Goal: Task Accomplishment & Management: Use online tool/utility

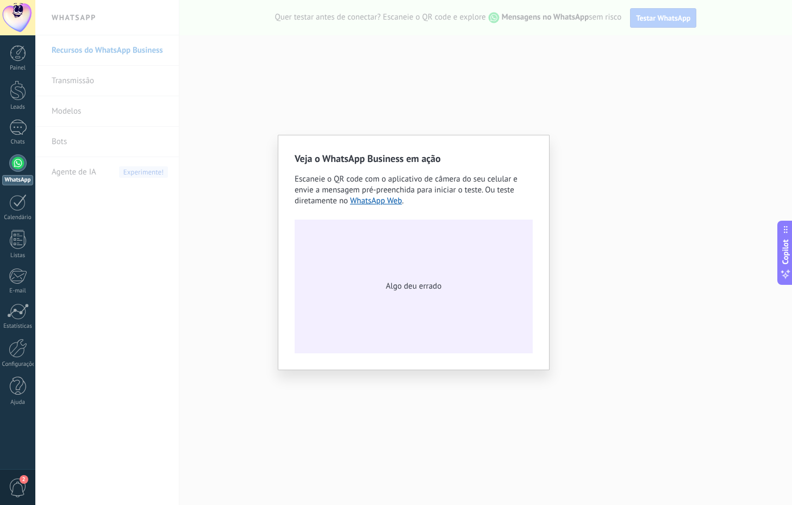
click at [293, 174] on div "Veja o WhatsApp Business em ação Escaneie o QR code com o aplicativo de câmera …" at bounding box center [414, 252] width 272 height 235
click at [25, 58] on div at bounding box center [18, 53] width 16 height 16
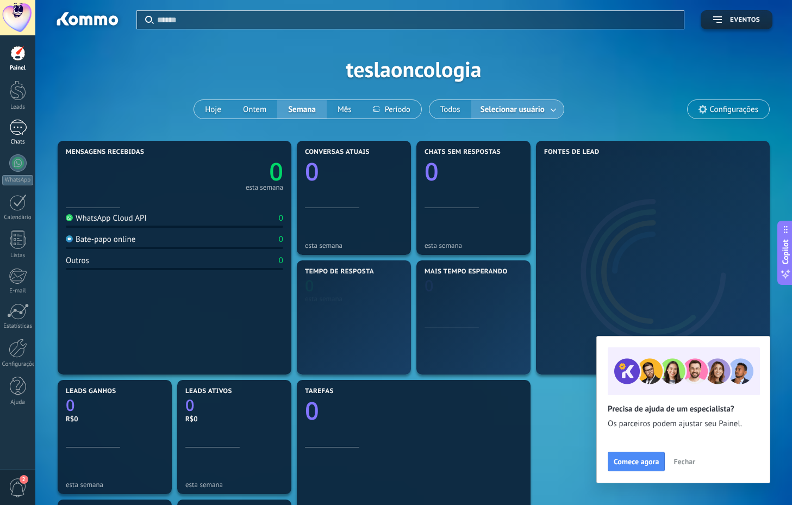
click at [19, 138] on link "Chats" at bounding box center [17, 133] width 35 height 26
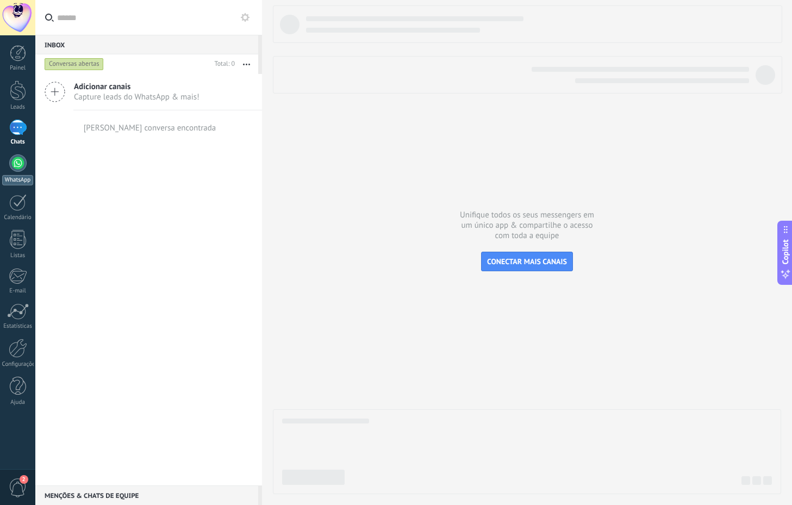
click at [17, 163] on div at bounding box center [17, 162] width 17 height 17
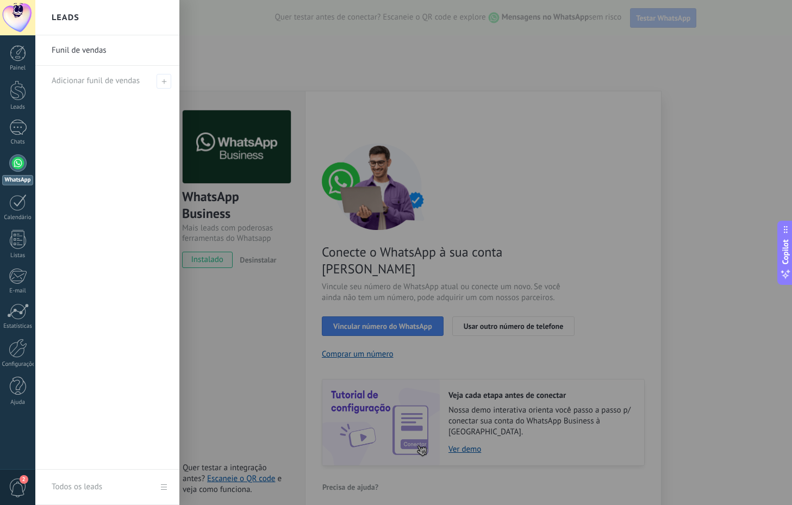
click at [409, 306] on div at bounding box center [431, 252] width 792 height 505
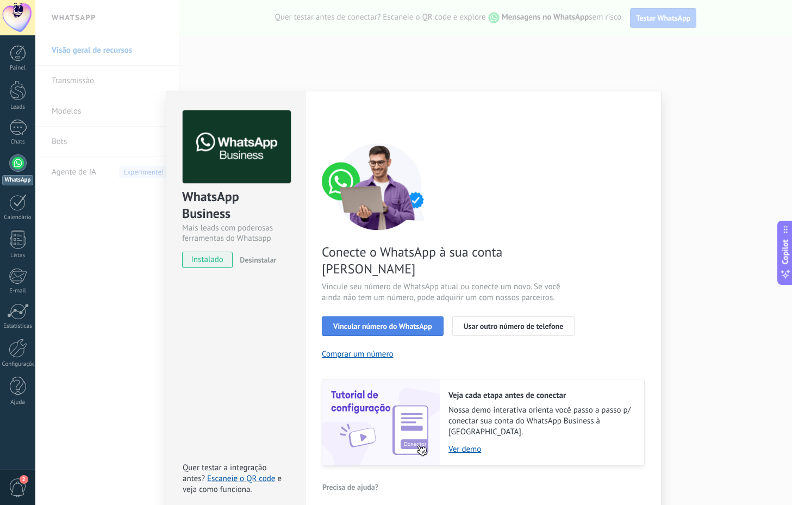
click at [417, 322] on span "Vincular número do WhatsApp" at bounding box center [382, 326] width 99 height 8
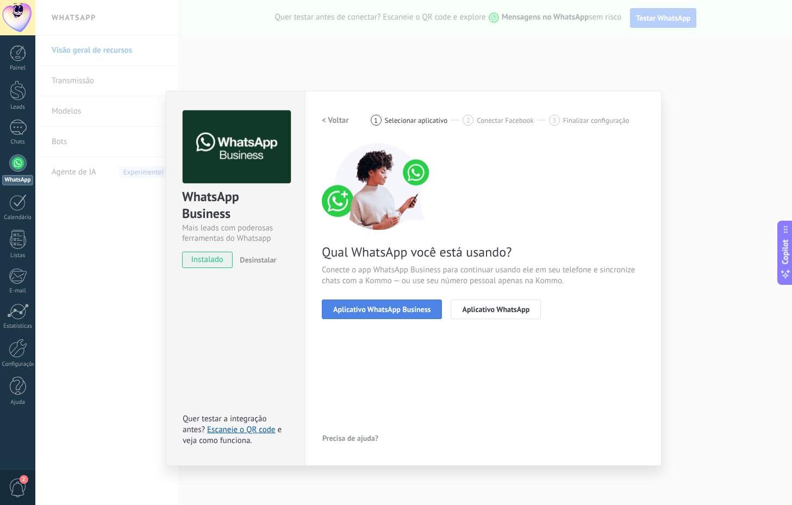
click at [417, 308] on span "Aplicativo WhatsApp Business" at bounding box center [381, 310] width 97 height 8
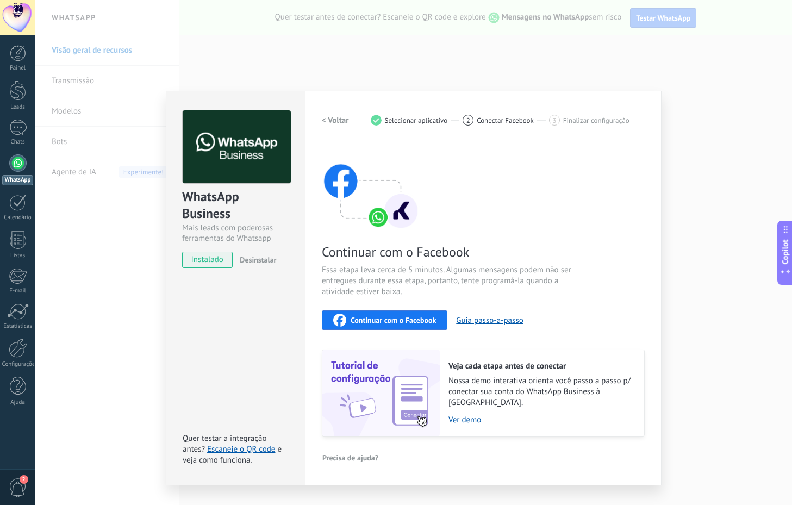
click at [264, 263] on span "Desinstalar" at bounding box center [258, 260] width 36 height 10
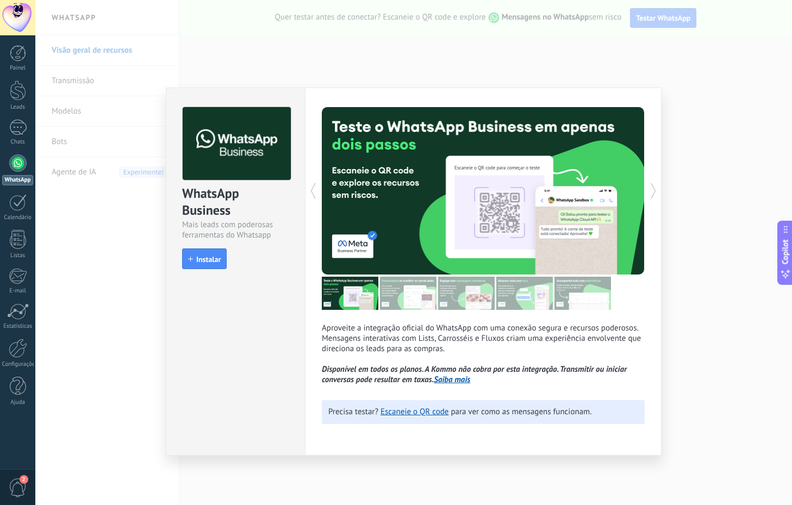
click at [244, 83] on div "WhatsApp Business Mais leads com poderosas ferramentas do Whatsapp install Inst…" at bounding box center [413, 252] width 757 height 505
click at [216, 260] on span "Instalar" at bounding box center [208, 260] width 24 height 8
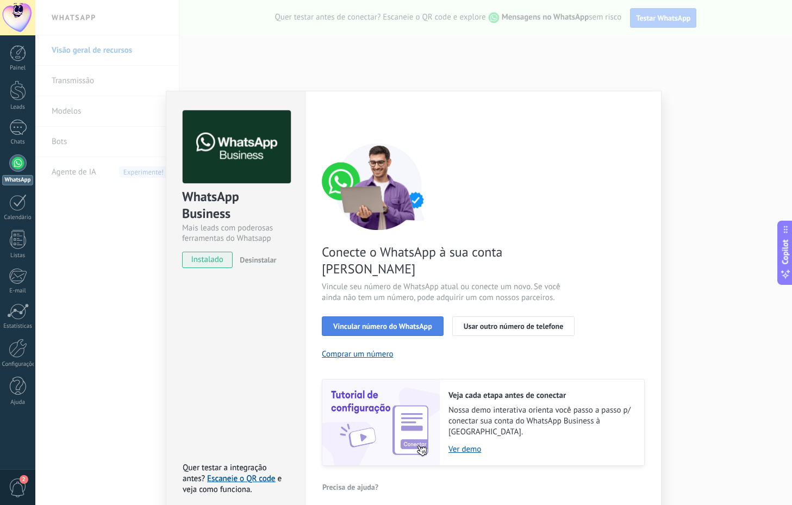
click at [354, 316] on button "Vincular número do WhatsApp" at bounding box center [383, 326] width 122 height 20
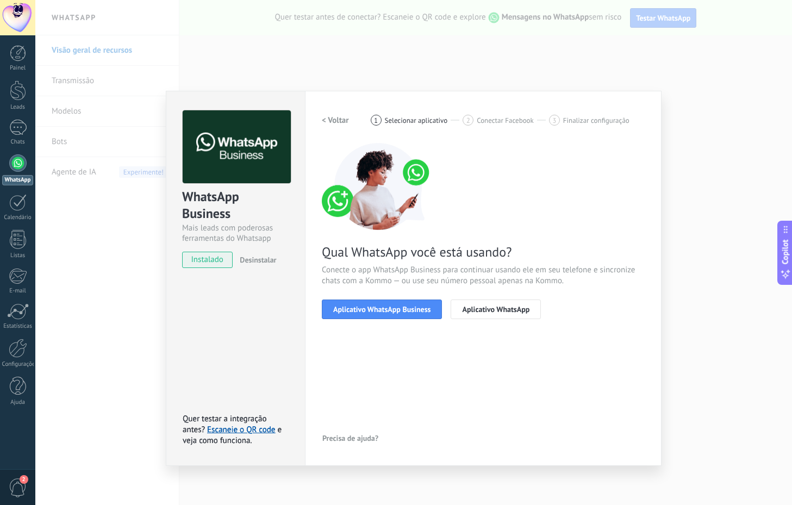
click at [354, 316] on button "Aplicativo WhatsApp Business" at bounding box center [382, 310] width 120 height 20
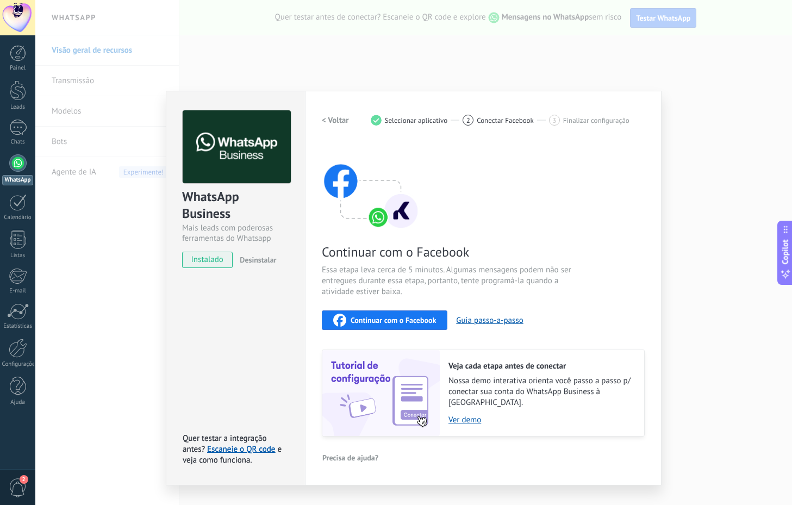
click at [423, 324] on span "Continuar com o Facebook" at bounding box center [393, 320] width 85 height 8
click at [12, 95] on div at bounding box center [18, 90] width 16 height 20
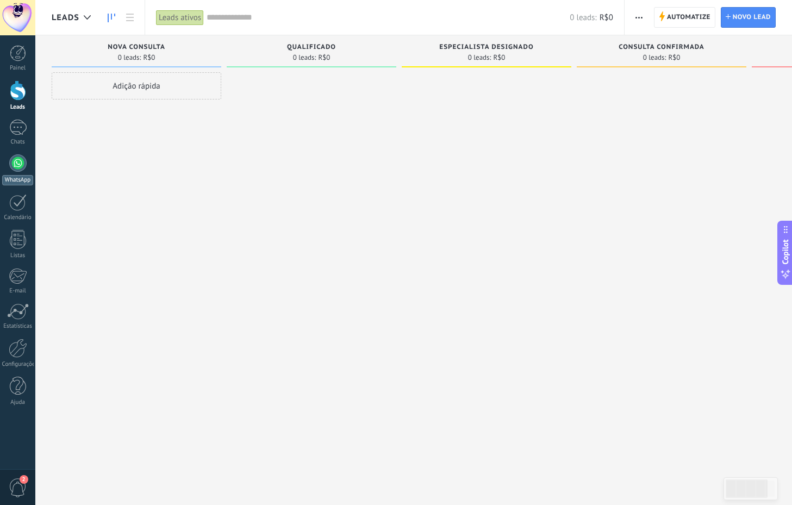
click at [20, 165] on div at bounding box center [17, 162] width 17 height 17
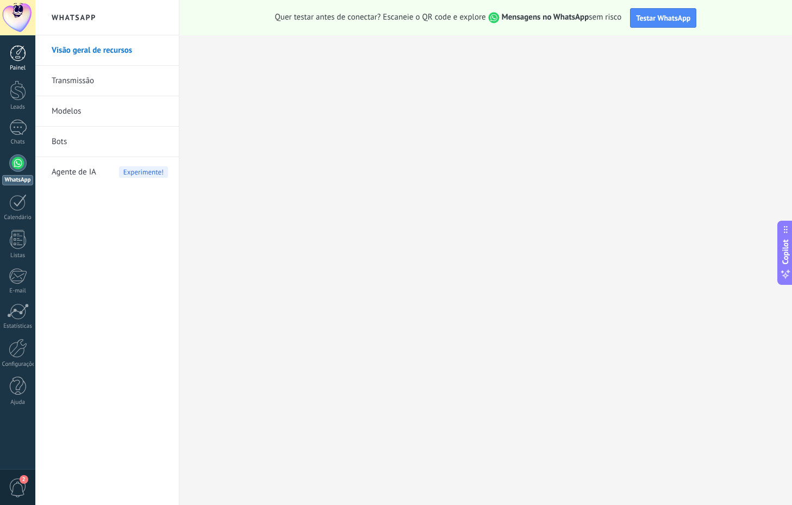
click at [20, 49] on div at bounding box center [18, 53] width 16 height 16
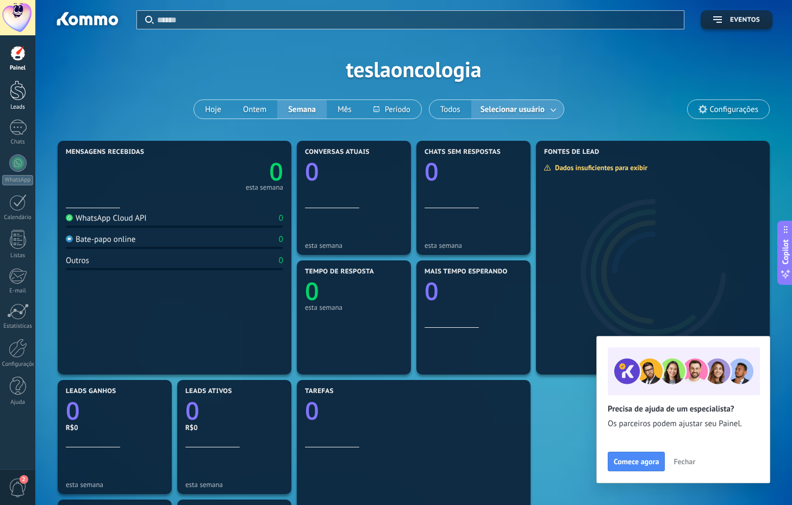
click at [18, 97] on div at bounding box center [18, 90] width 16 height 20
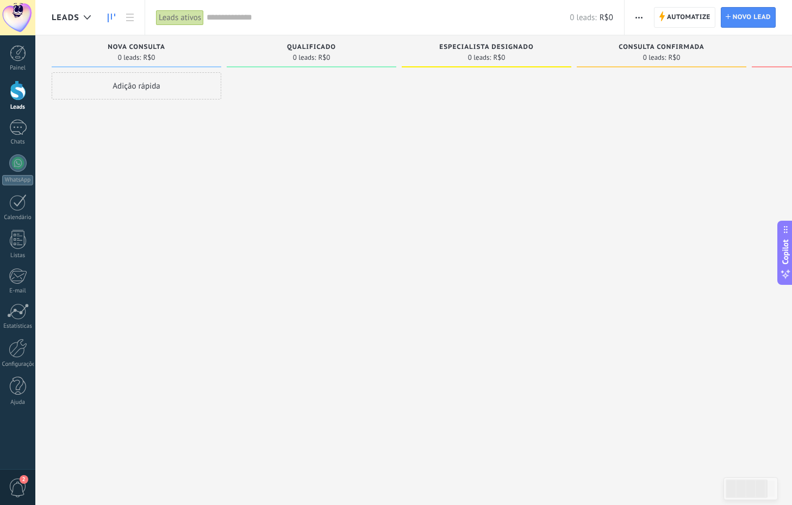
click at [16, 153] on div "Painel Leads Chats WhatsApp Clientes" at bounding box center [17, 231] width 35 height 372
click at [8, 165] on link "WhatsApp" at bounding box center [17, 169] width 35 height 31
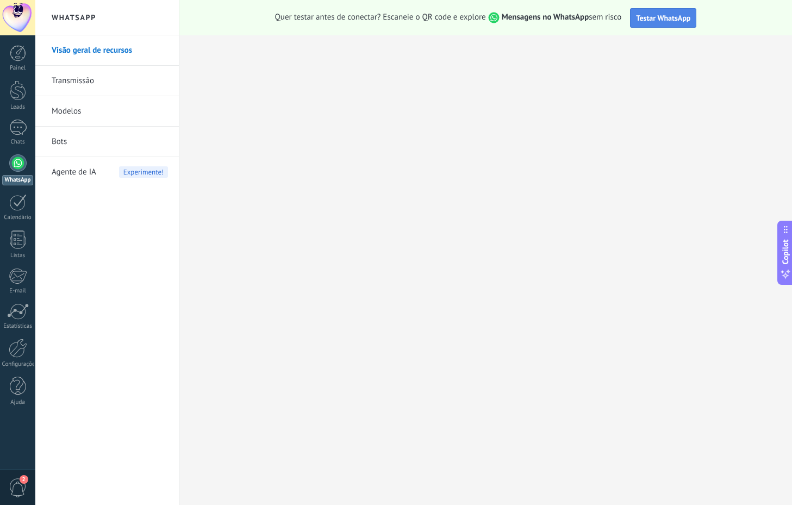
click at [653, 20] on span "Testar WhatsApp" at bounding box center [663, 18] width 54 height 10
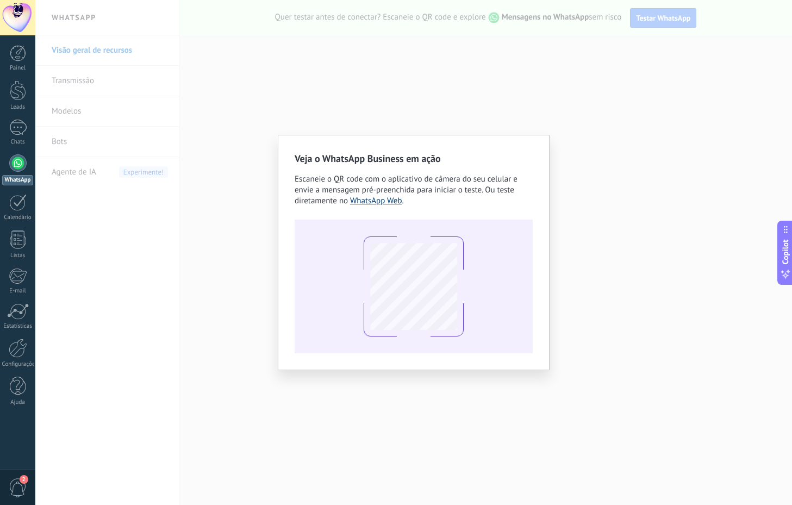
click at [384, 202] on link "WhatsApp Web" at bounding box center [376, 201] width 52 height 10
click at [588, 87] on div "Veja o WhatsApp Business em ação Escaneie o QR code com o aplicativo de câmera …" at bounding box center [413, 252] width 757 height 505
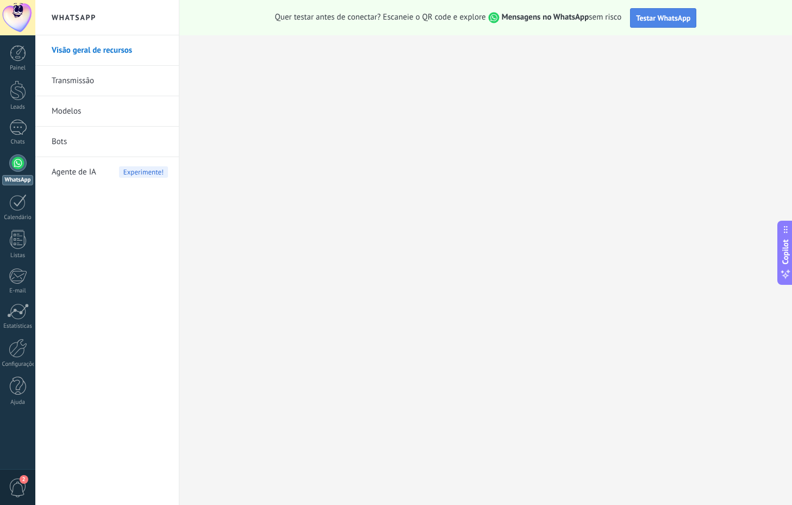
click at [645, 15] on span "Testar WhatsApp" at bounding box center [663, 18] width 54 height 10
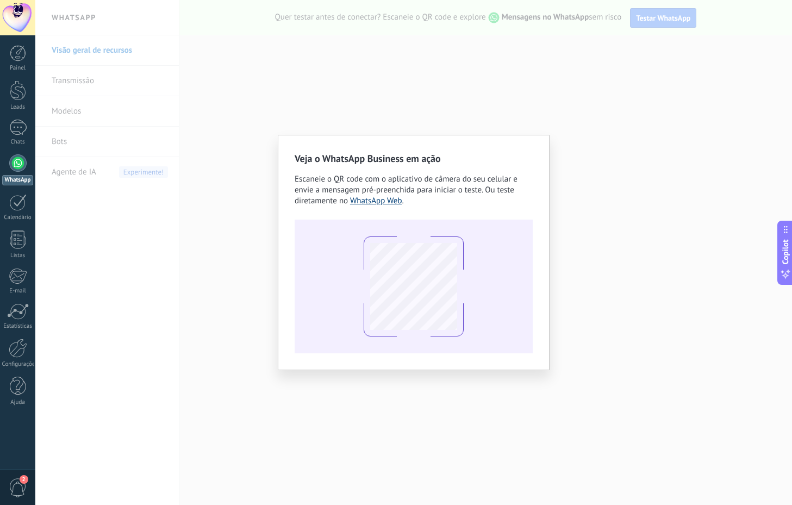
click at [364, 201] on link "WhatsApp Web" at bounding box center [376, 201] width 52 height 10
click at [413, 108] on div "Veja o WhatsApp Business em ação Escaneie o QR code com o aplicativo de câmera …" at bounding box center [413, 252] width 757 height 505
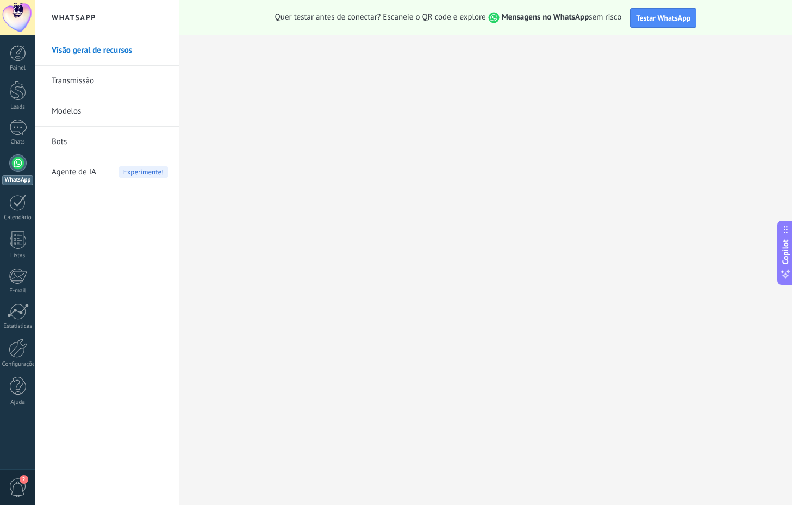
click at [14, 165] on div at bounding box center [17, 162] width 17 height 17
click at [17, 104] on div "Leads" at bounding box center [18, 107] width 32 height 7
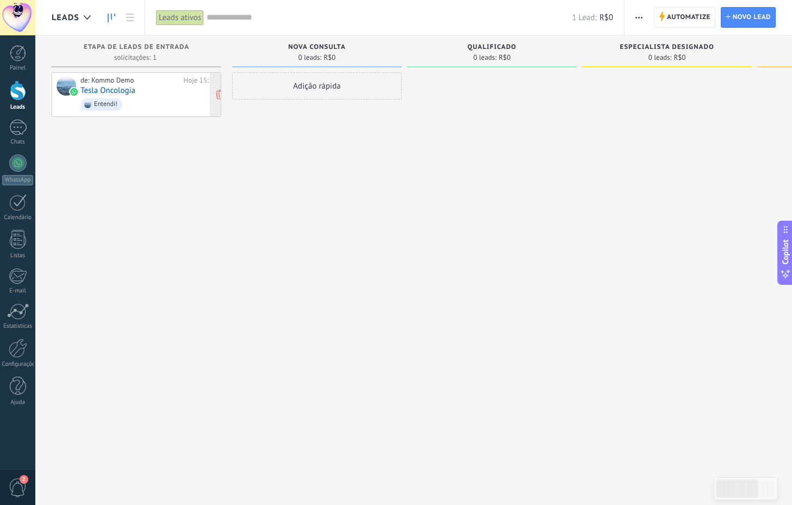
click at [121, 97] on span "Entendi!" at bounding box center [148, 104] width 136 height 17
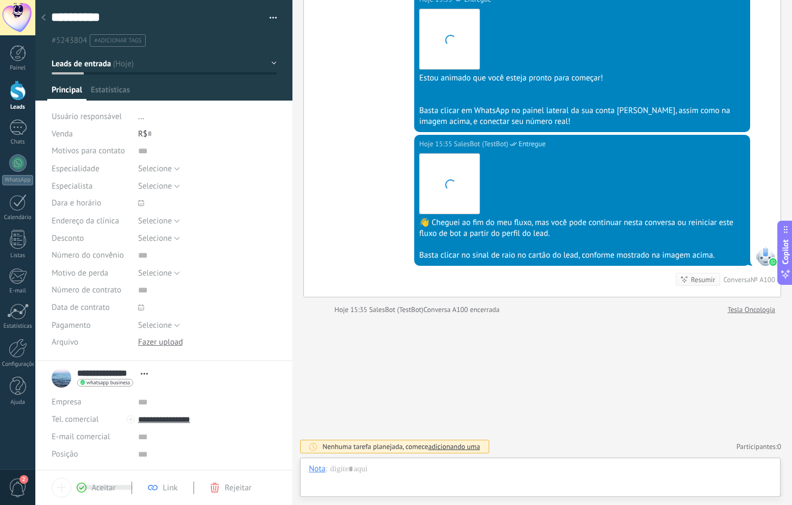
scroll to position [16, 0]
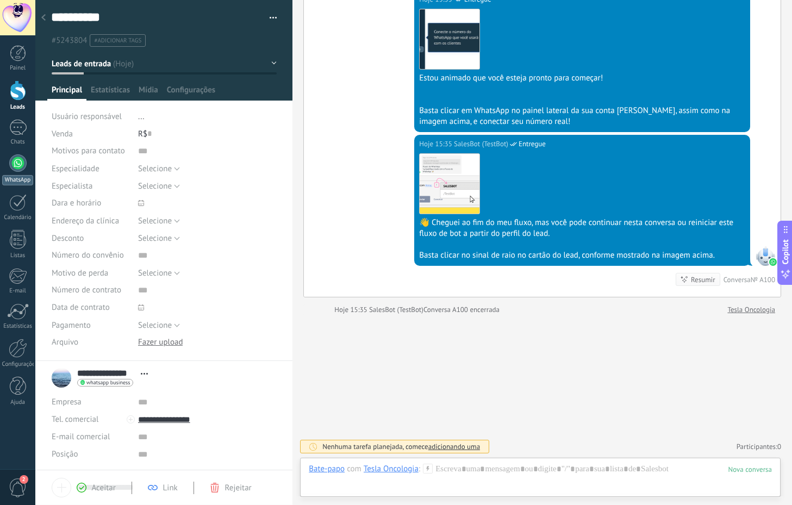
click at [18, 174] on link "WhatsApp" at bounding box center [17, 169] width 35 height 31
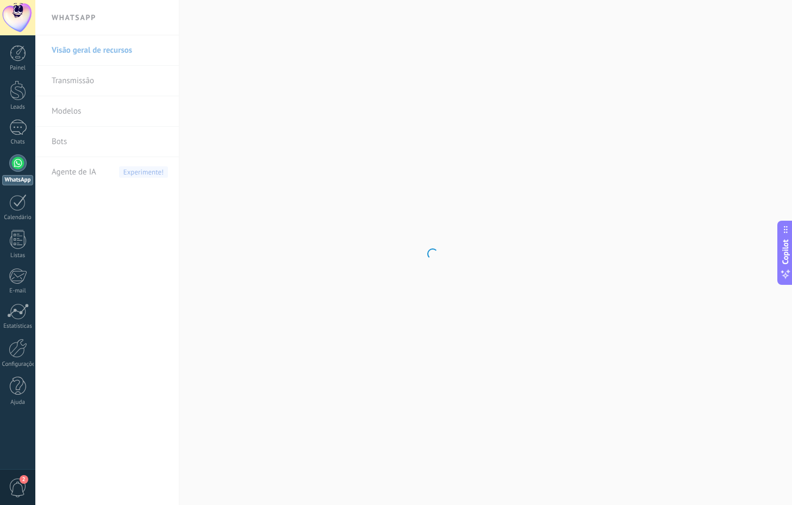
click at [18, 174] on link "WhatsApp" at bounding box center [17, 169] width 35 height 31
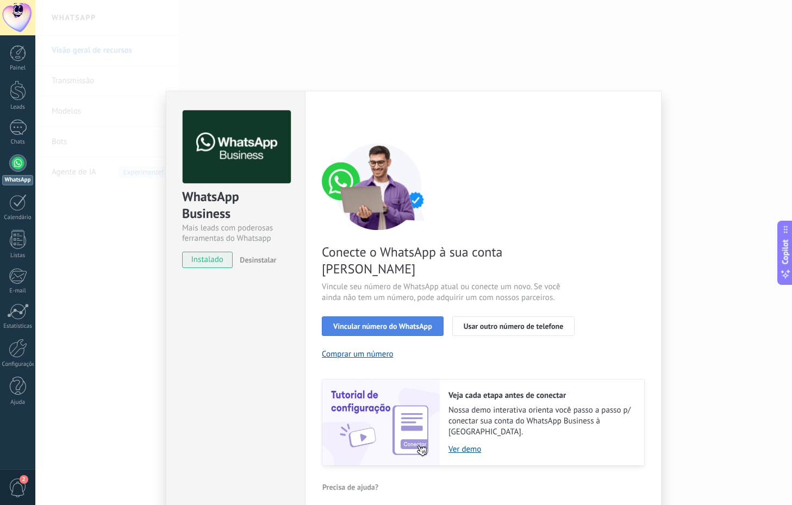
click at [397, 322] on span "Vincular número do WhatsApp" at bounding box center [382, 326] width 99 height 8
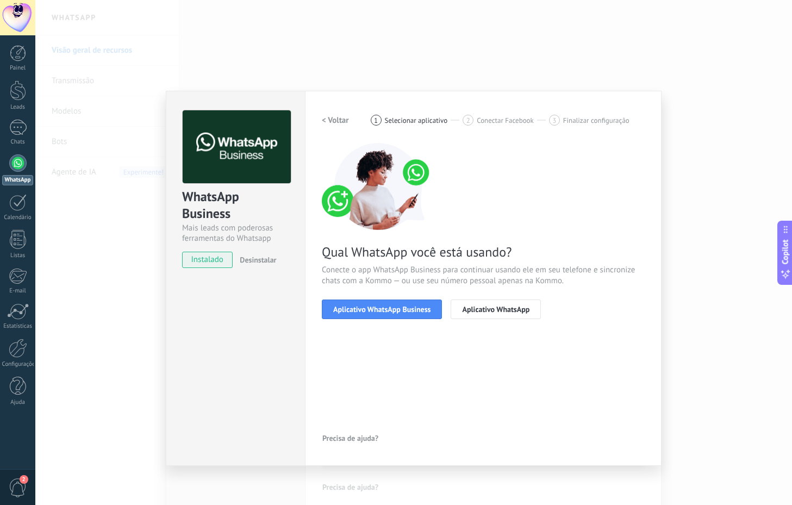
click at [397, 309] on span "Aplicativo WhatsApp Business" at bounding box center [381, 310] width 97 height 8
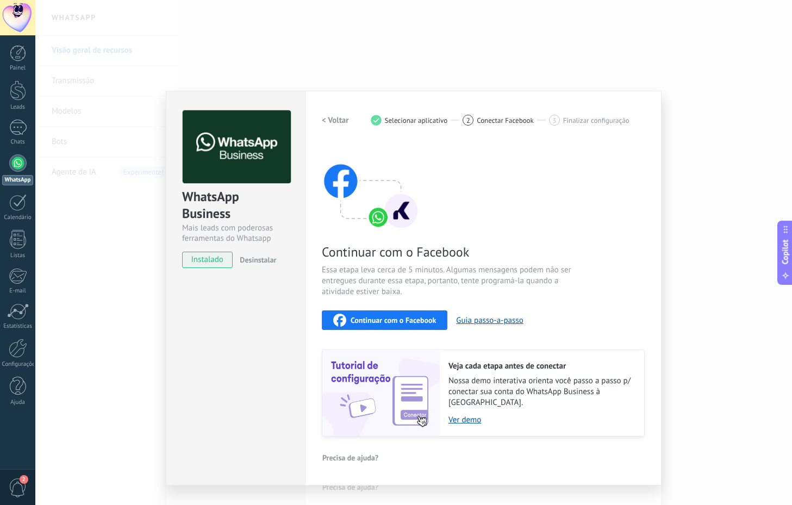
click at [383, 211] on img at bounding box center [371, 186] width 98 height 87
click at [489, 319] on button "Guia passo-a-passo" at bounding box center [489, 320] width 67 height 10
click at [21, 139] on div "Chats" at bounding box center [18, 142] width 32 height 7
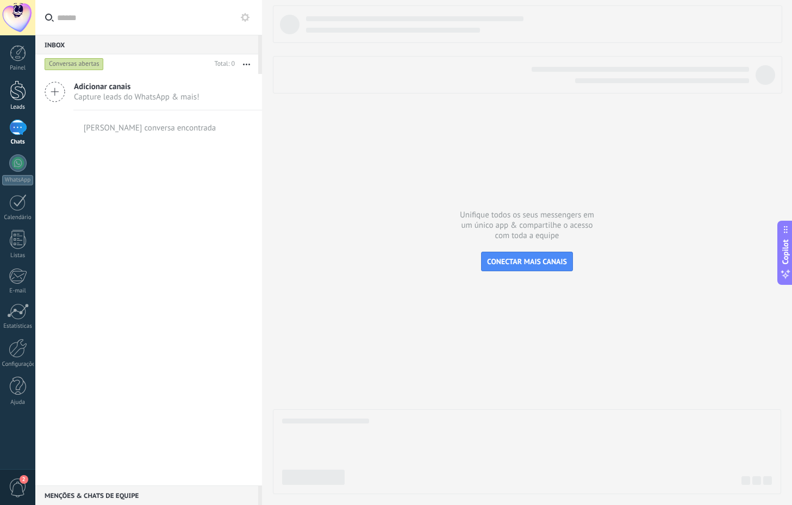
click at [15, 90] on div at bounding box center [18, 90] width 16 height 20
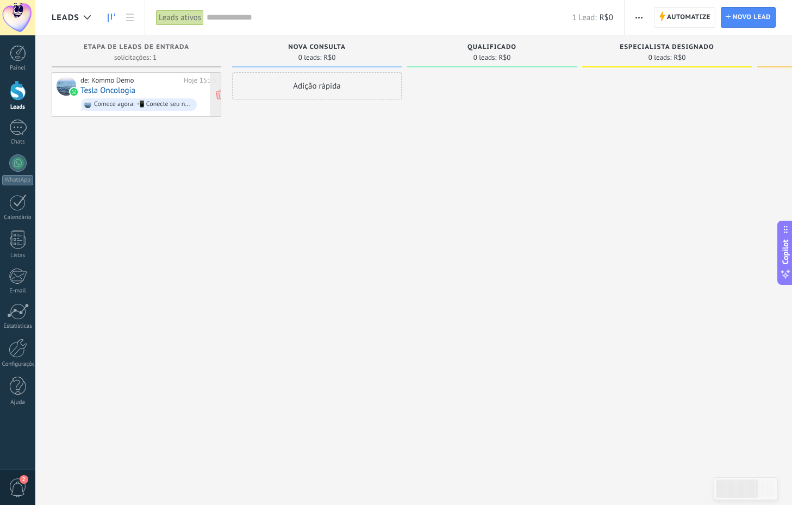
click at [115, 90] on link "Tesla Oncologia" at bounding box center [107, 90] width 55 height 9
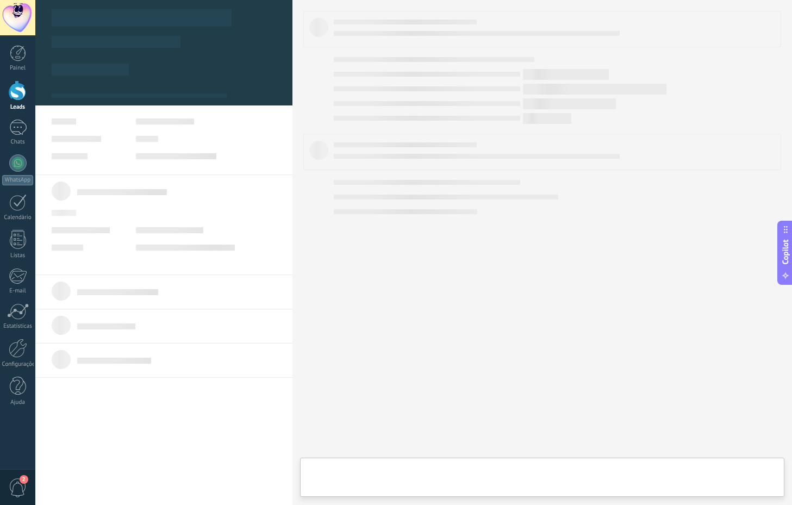
type textarea "**********"
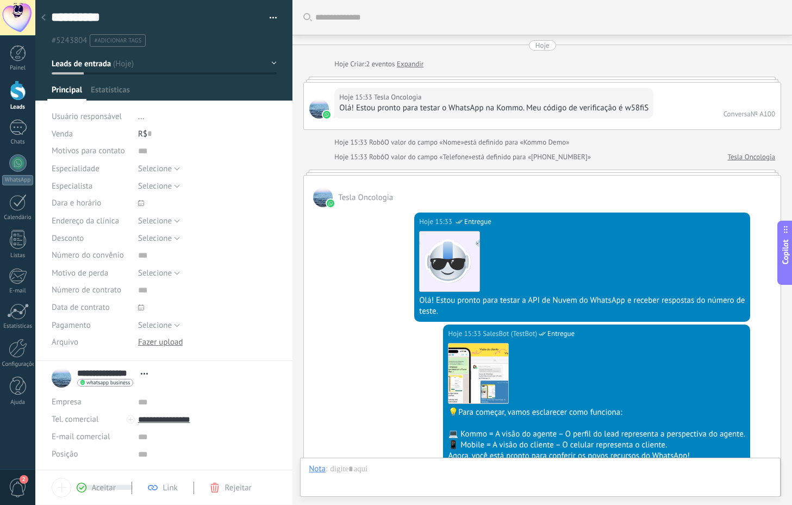
scroll to position [731, 0]
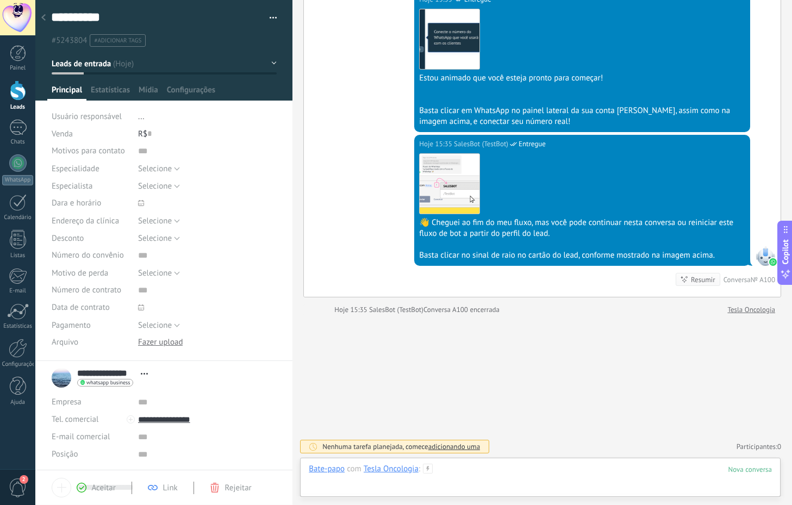
click at [411, 477] on div at bounding box center [540, 480] width 463 height 33
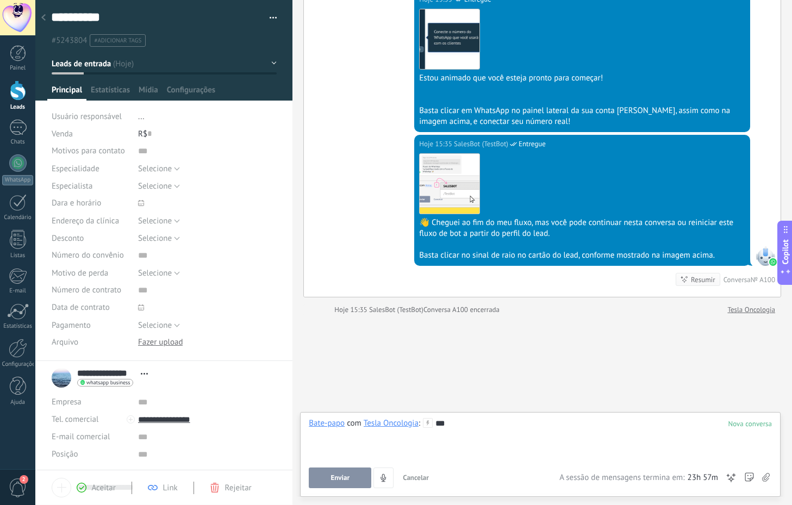
click at [350, 477] on button "Enviar" at bounding box center [340, 478] width 63 height 21
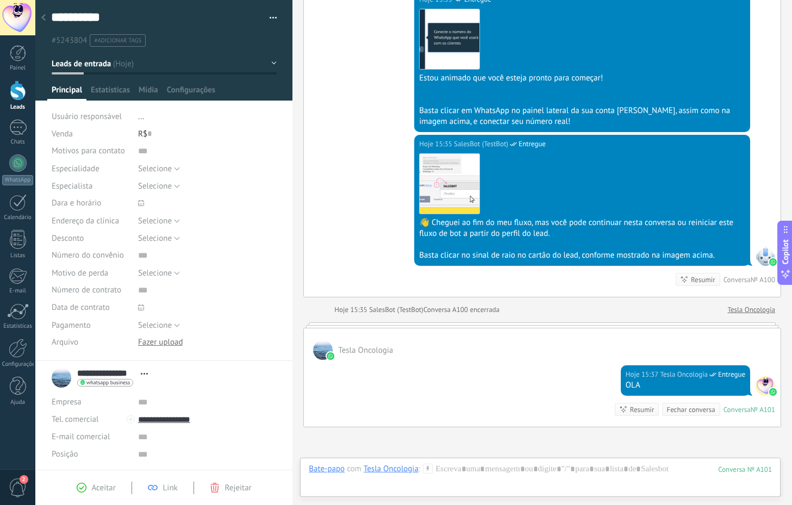
click at [170, 172] on span "Selecione" at bounding box center [155, 169] width 34 height 10
click at [19, 132] on div "1" at bounding box center [17, 128] width 17 height 16
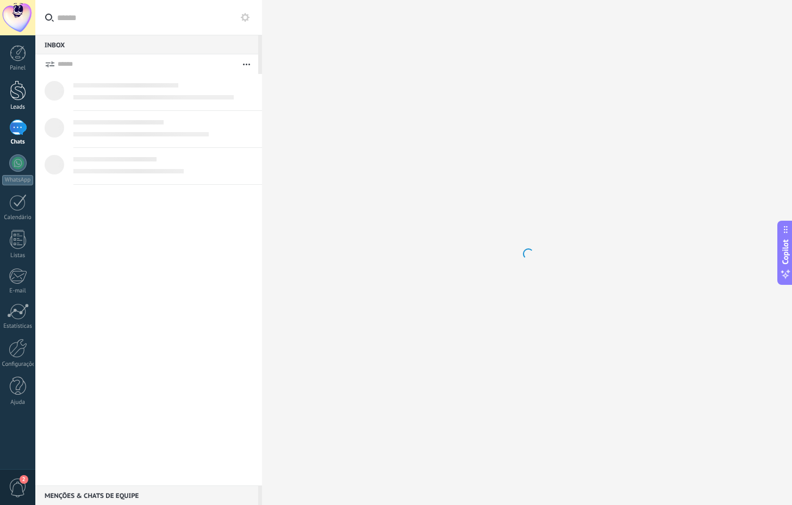
click at [16, 102] on link "Leads" at bounding box center [17, 95] width 35 height 30
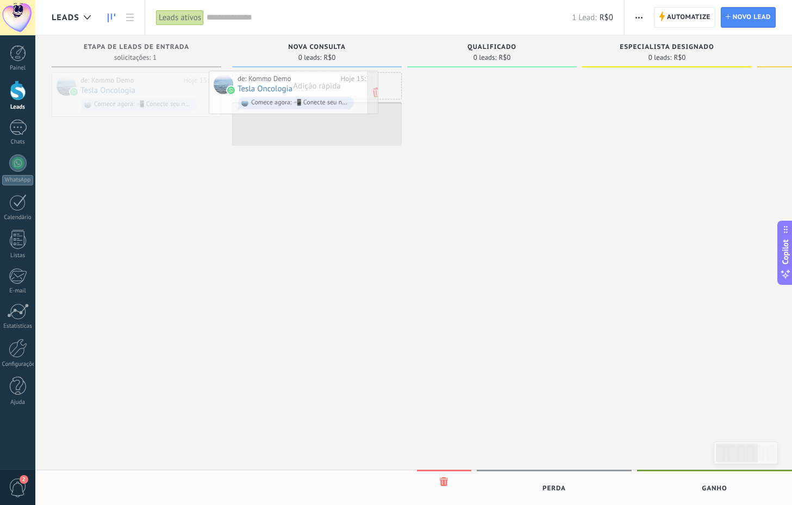
drag, startPoint x: 99, startPoint y: 87, endPoint x: 266, endPoint y: 85, distance: 167.5
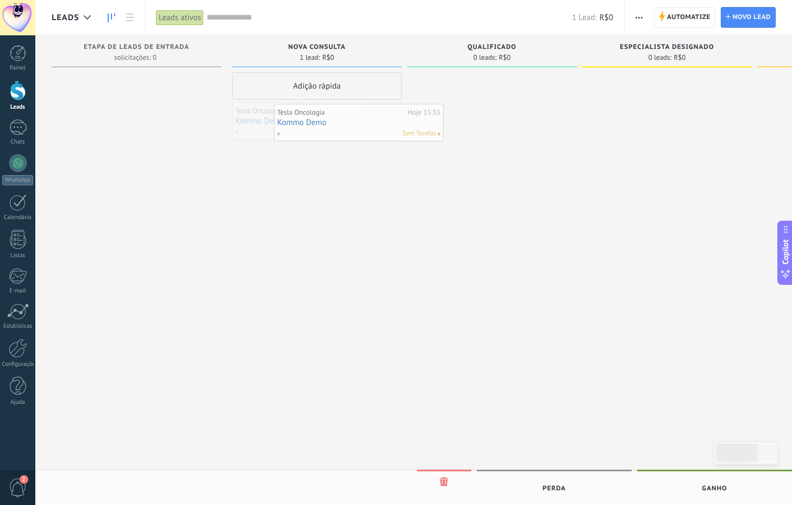
drag, startPoint x: 284, startPoint y: 115, endPoint x: 326, endPoint y: 116, distance: 41.9
drag, startPoint x: 300, startPoint y: 117, endPoint x: 460, endPoint y: 100, distance: 161.4
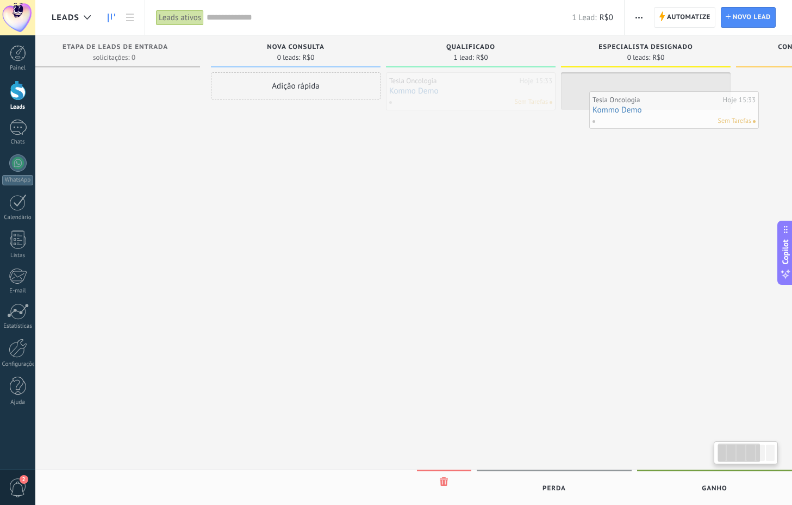
drag, startPoint x: 460, startPoint y: 100, endPoint x: 642, endPoint y: 119, distance: 182.6
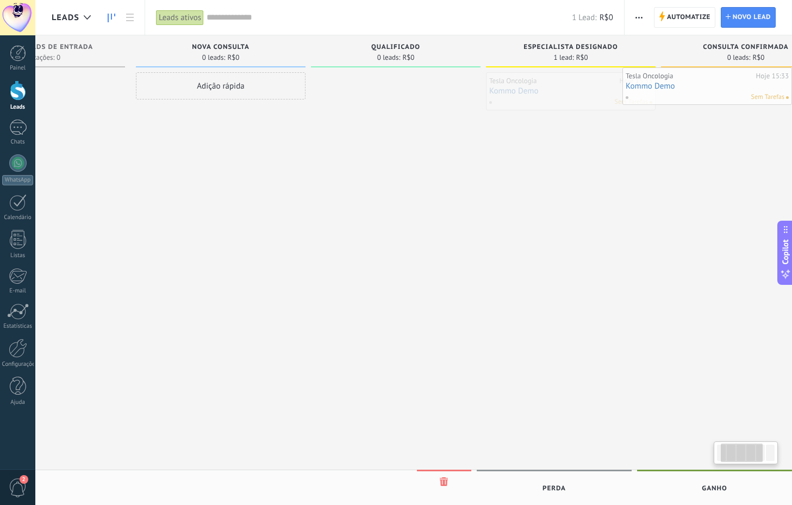
drag, startPoint x: 619, startPoint y: 97, endPoint x: 754, endPoint y: 91, distance: 135.5
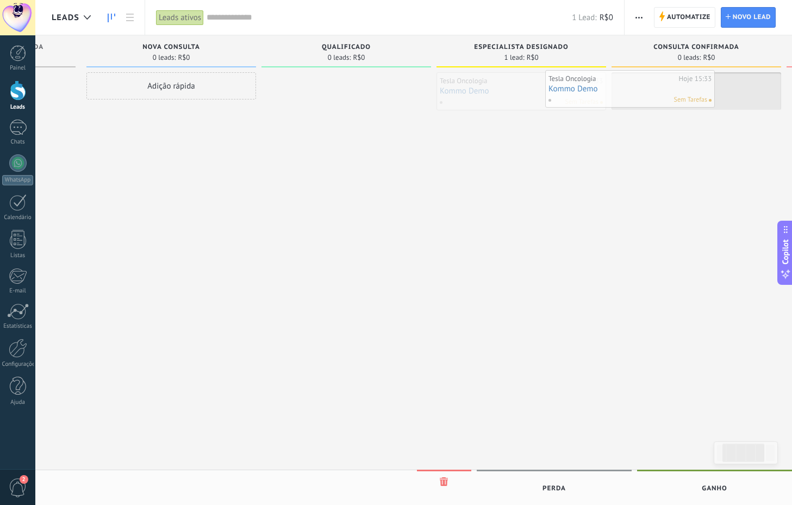
drag, startPoint x: 607, startPoint y: 85, endPoint x: 730, endPoint y: 83, distance: 122.9
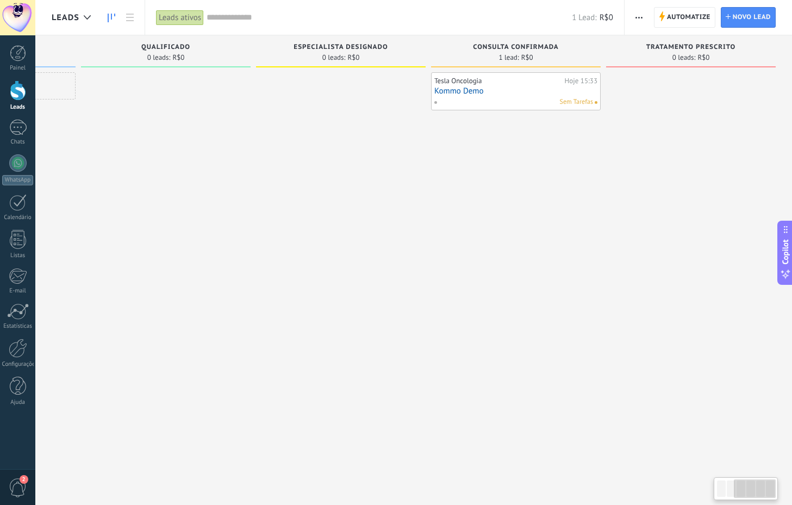
scroll to position [0, 326]
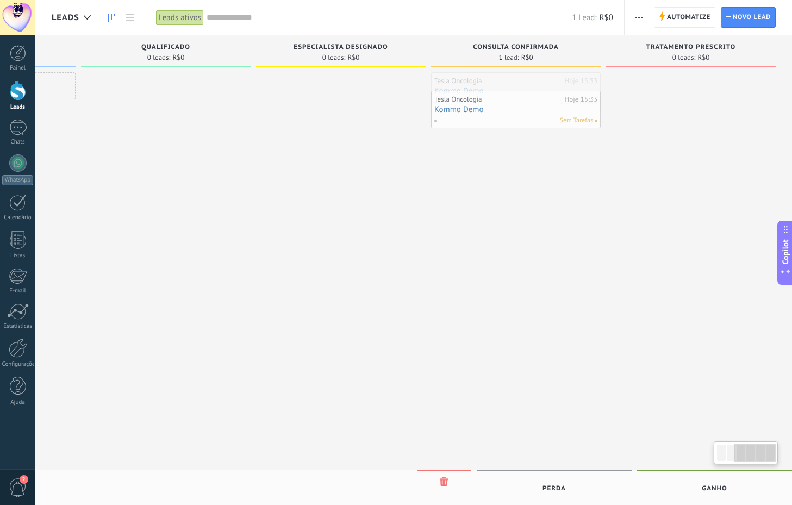
drag, startPoint x: 546, startPoint y: 81, endPoint x: 532, endPoint y: 116, distance: 37.4
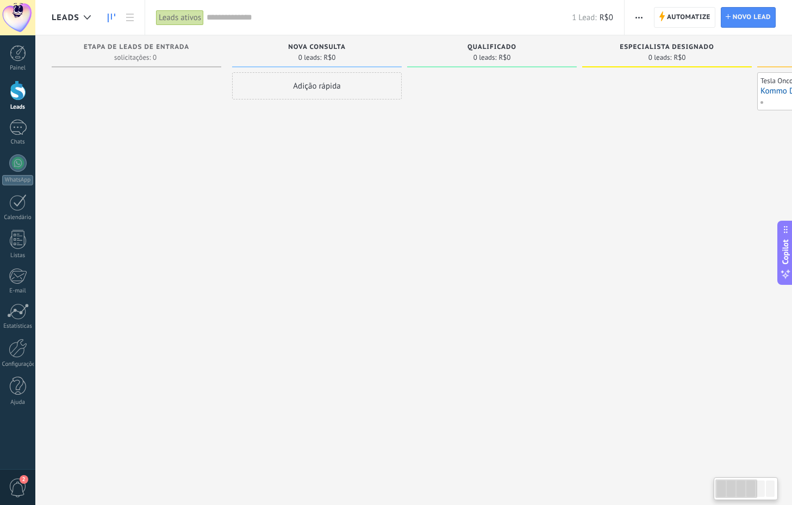
scroll to position [0, -2]
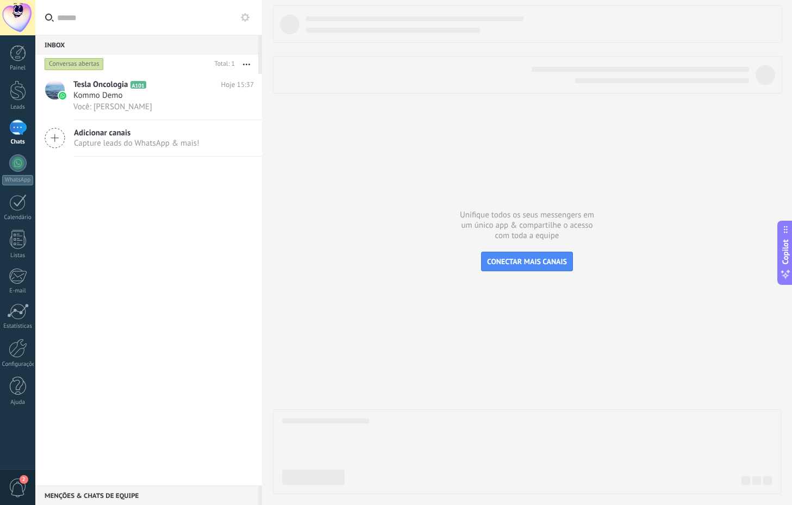
click at [141, 144] on span "Capture leads do WhatsApp & mais!" at bounding box center [137, 143] width 126 height 10
click at [61, 140] on icon at bounding box center [55, 138] width 21 height 21
click at [101, 133] on span "Adicionar canais" at bounding box center [137, 133] width 126 height 10
click at [514, 259] on span "CONECTAR MAIS CANAIS" at bounding box center [527, 262] width 80 height 10
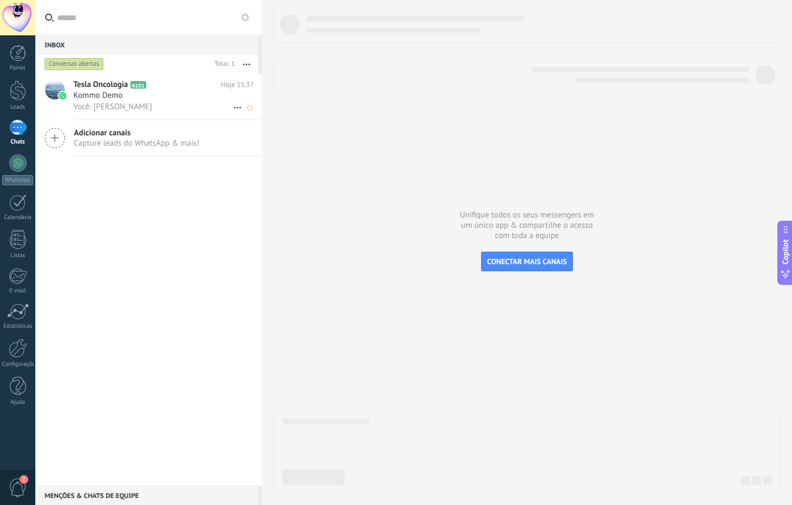
click at [180, 101] on div "Kommo Demo" at bounding box center [163, 95] width 181 height 11
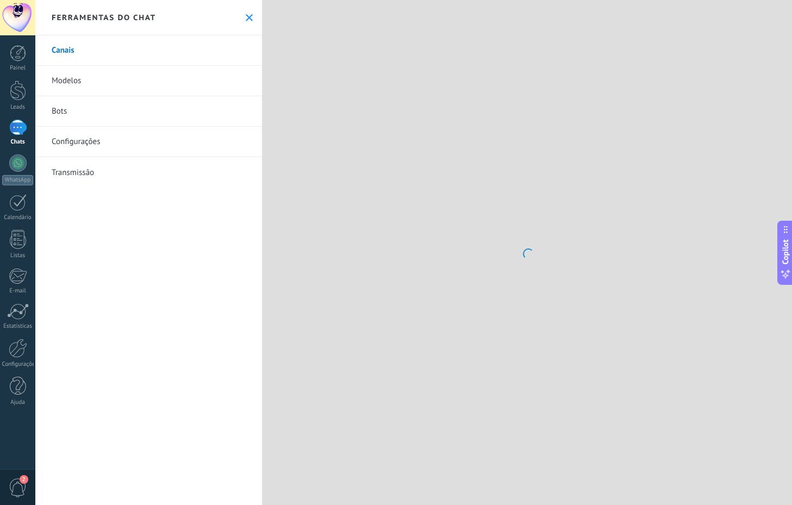
scroll to position [930, 0]
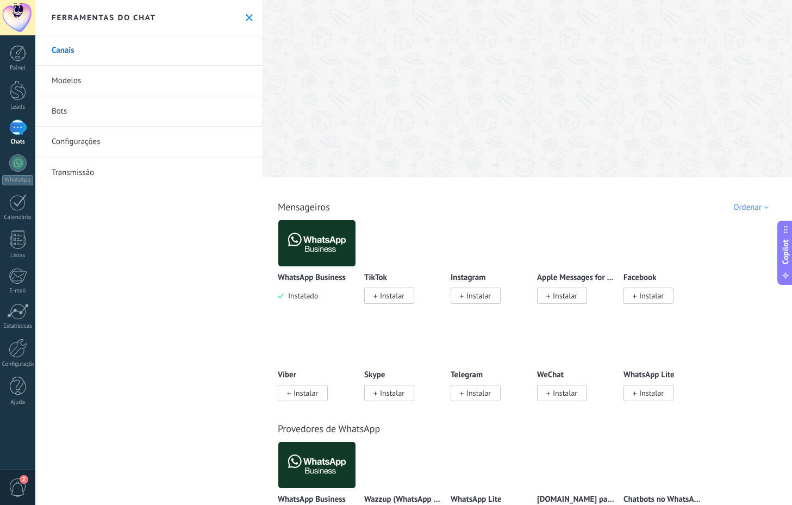
click at [319, 235] on img at bounding box center [316, 243] width 77 height 53
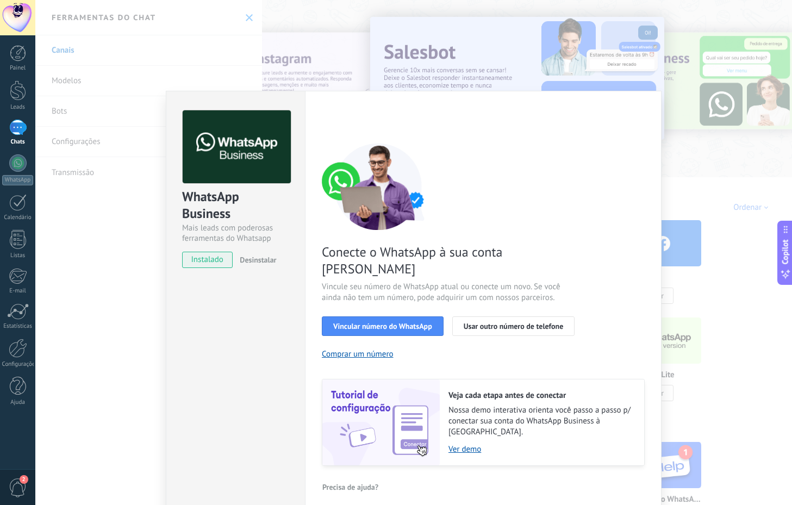
click at [256, 251] on div "WhatsApp Business Mais leads com poderosas ferramentas do Whatsapp instalado De…" at bounding box center [235, 183] width 139 height 185
click at [256, 253] on button "Desinstalar" at bounding box center [255, 260] width 41 height 16
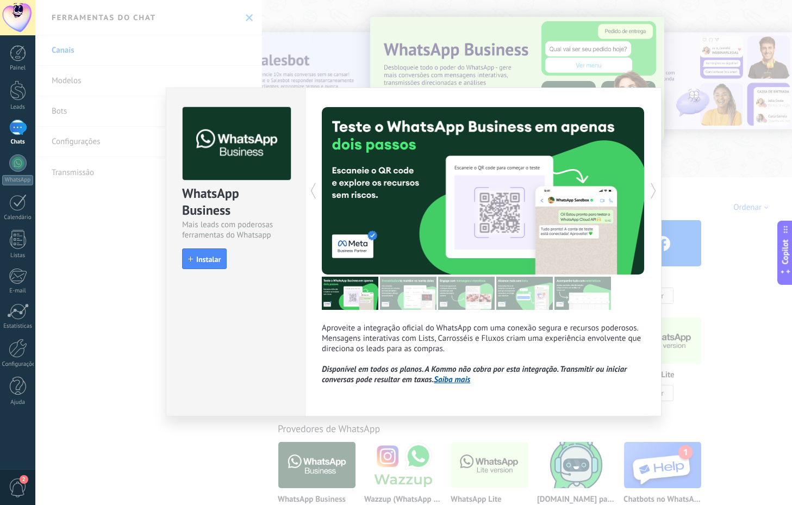
click at [66, 219] on div "WhatsApp Business Mais leads com poderosas ferramentas do Whatsapp install Inst…" at bounding box center [413, 252] width 757 height 505
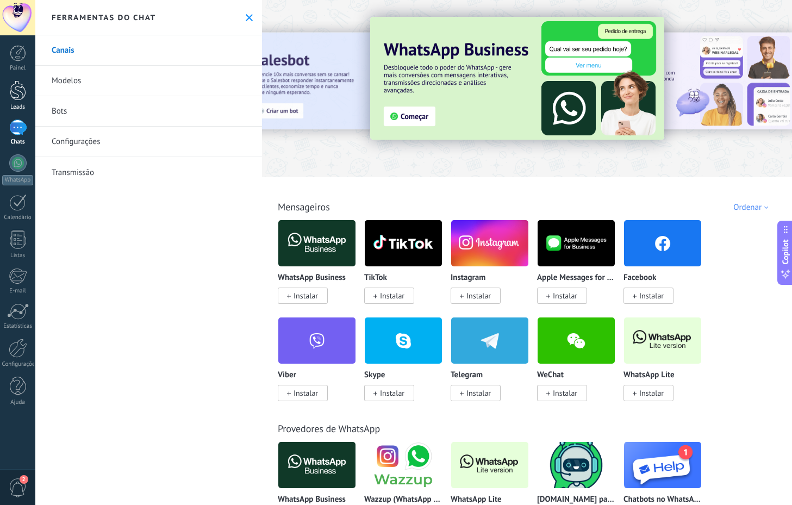
click at [24, 97] on div at bounding box center [18, 90] width 16 height 20
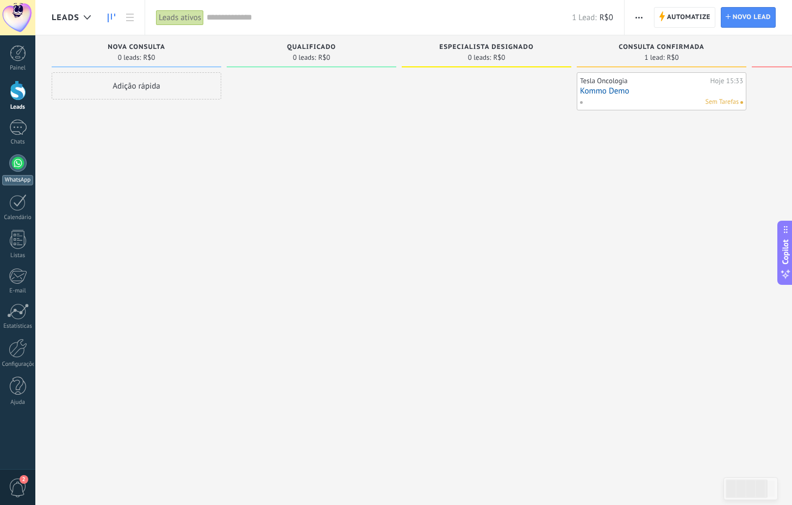
click at [23, 163] on div at bounding box center [17, 162] width 17 height 17
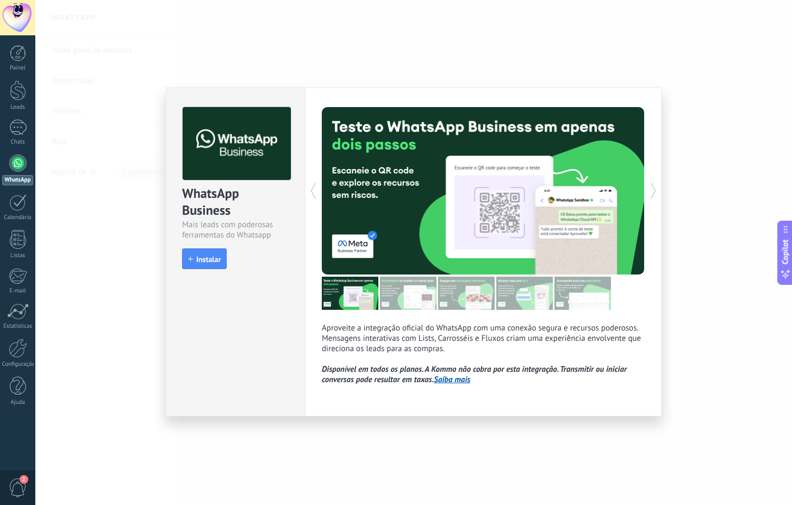
click at [516, 44] on div "WhatsApp Business Mais leads com poderosas ferramentas do Whatsapp install Inst…" at bounding box center [413, 252] width 757 height 505
click at [16, 98] on div at bounding box center [18, 90] width 16 height 20
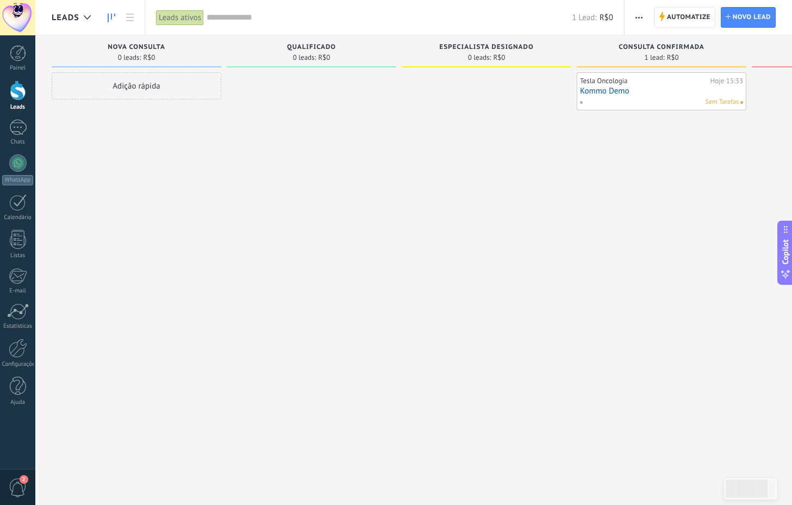
click at [13, 101] on link "Leads" at bounding box center [17, 95] width 35 height 30
click at [77, 24] on div "Leads" at bounding box center [74, 17] width 45 height 35
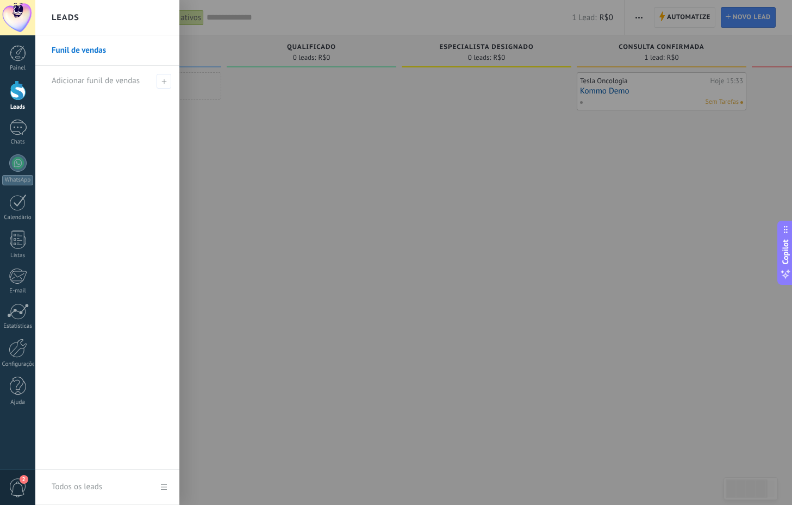
click at [17, 95] on div at bounding box center [18, 90] width 16 height 20
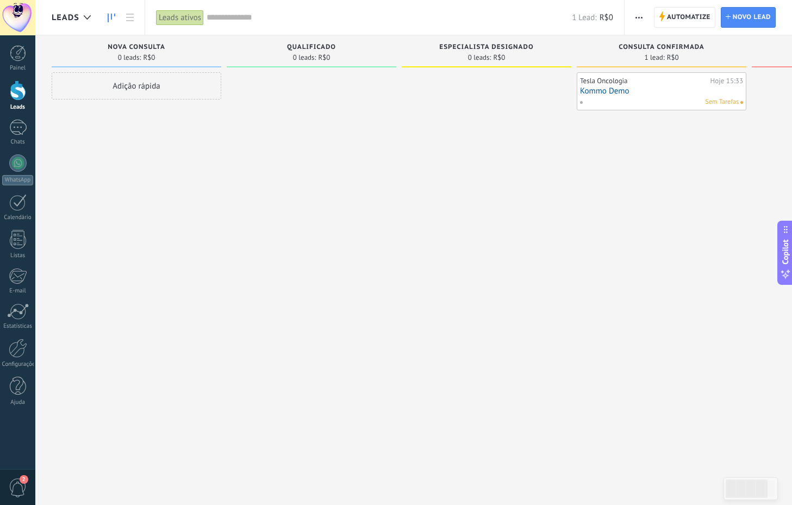
click at [16, 148] on div "Painel Leads 1 Chats WhatsApp Clientes" at bounding box center [17, 231] width 35 height 372
click at [18, 165] on div at bounding box center [17, 162] width 17 height 17
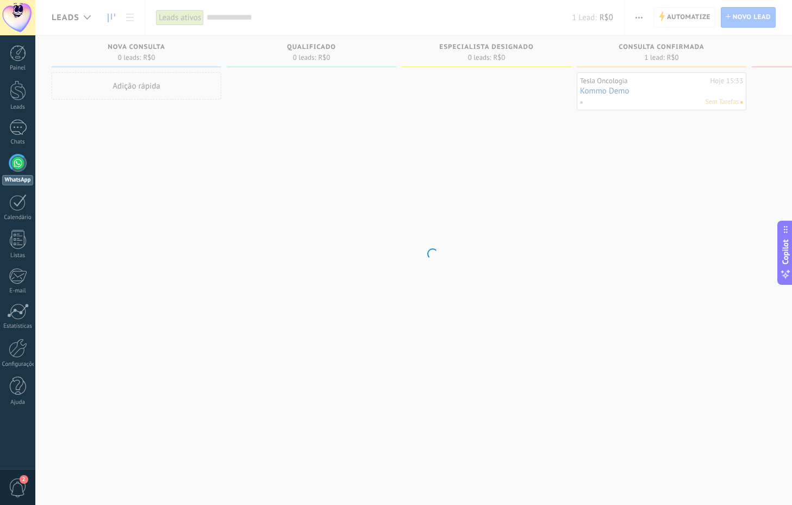
click at [19, 226] on div "Painel Leads 1 Chats WhatsApp Clientes" at bounding box center [17, 231] width 35 height 372
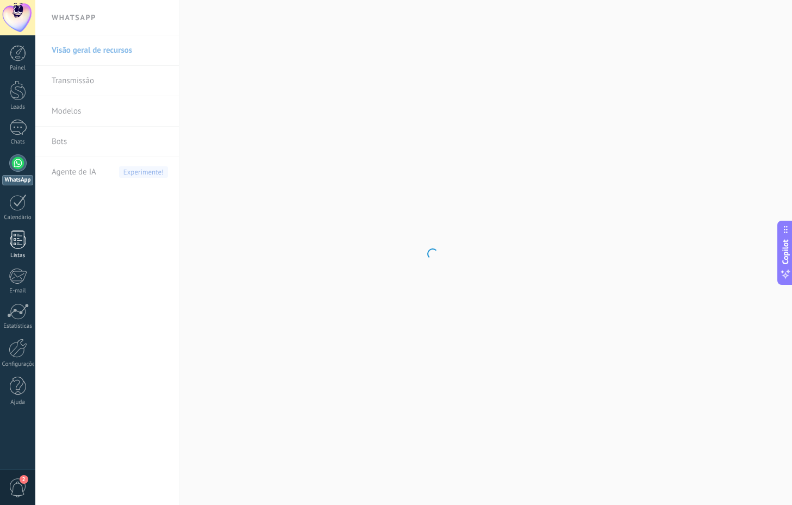
click at [18, 234] on div at bounding box center [18, 239] width 16 height 19
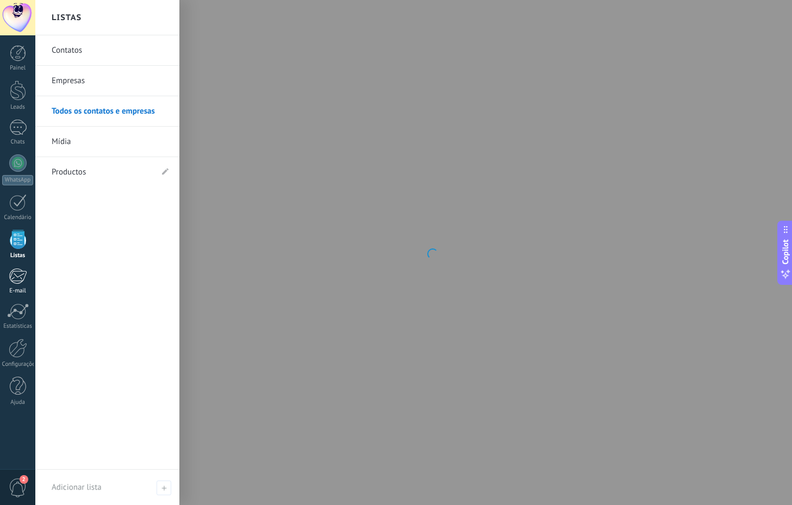
click at [24, 271] on div at bounding box center [18, 276] width 18 height 16
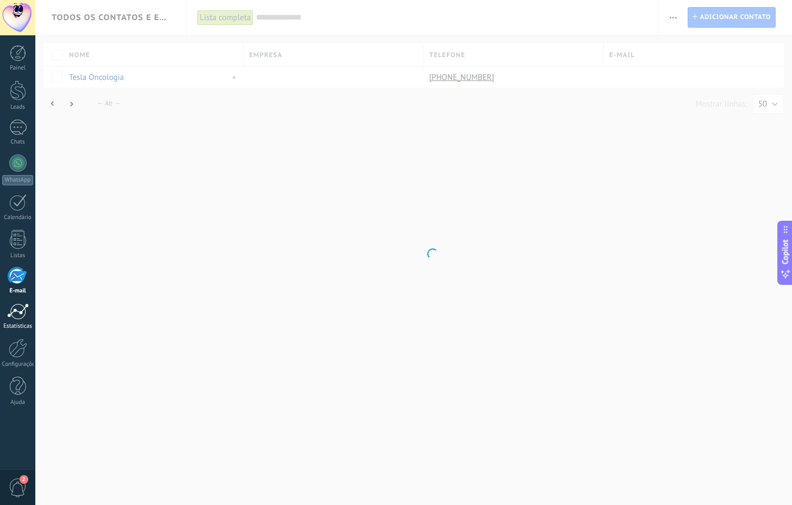
click at [22, 316] on div at bounding box center [18, 311] width 22 height 16
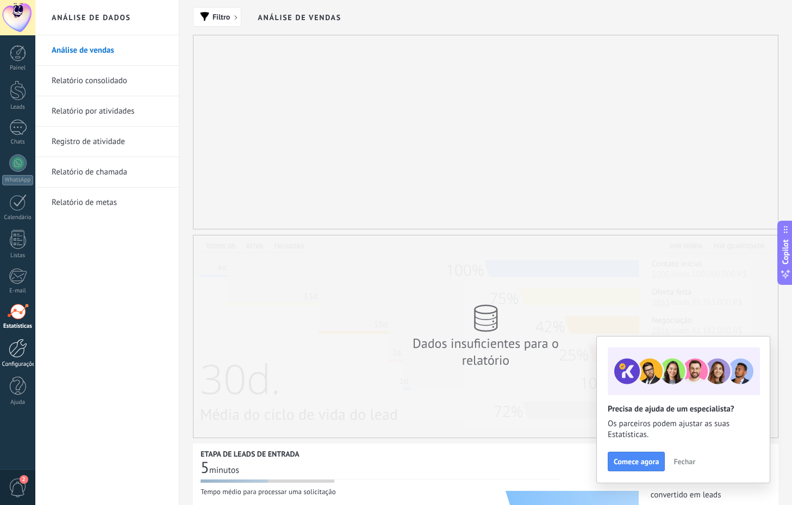
click at [20, 357] on div at bounding box center [18, 348] width 18 height 19
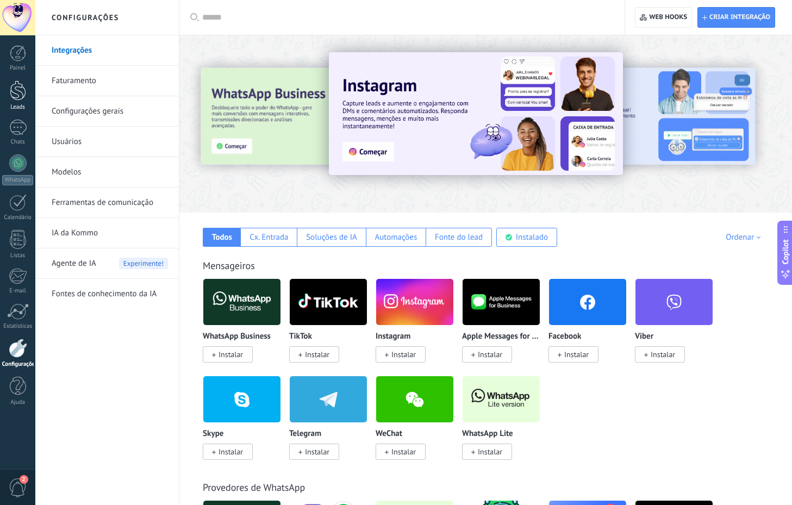
click at [18, 97] on div at bounding box center [18, 90] width 16 height 20
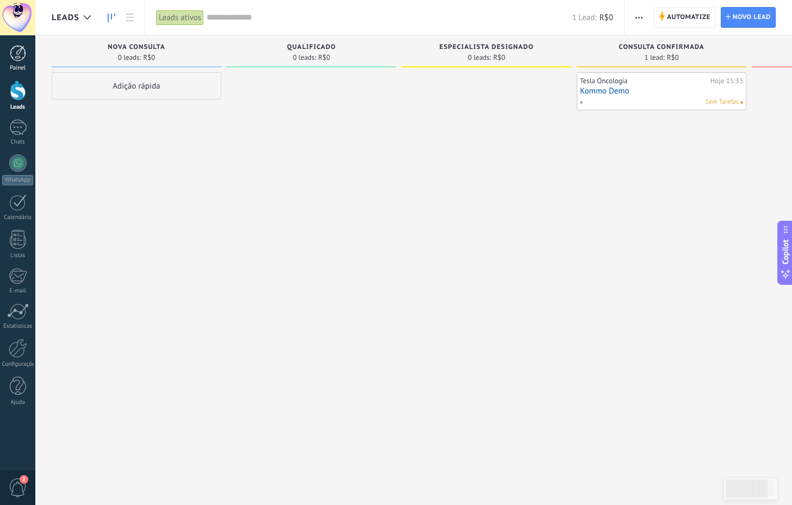
click at [18, 55] on div at bounding box center [18, 53] width 16 height 16
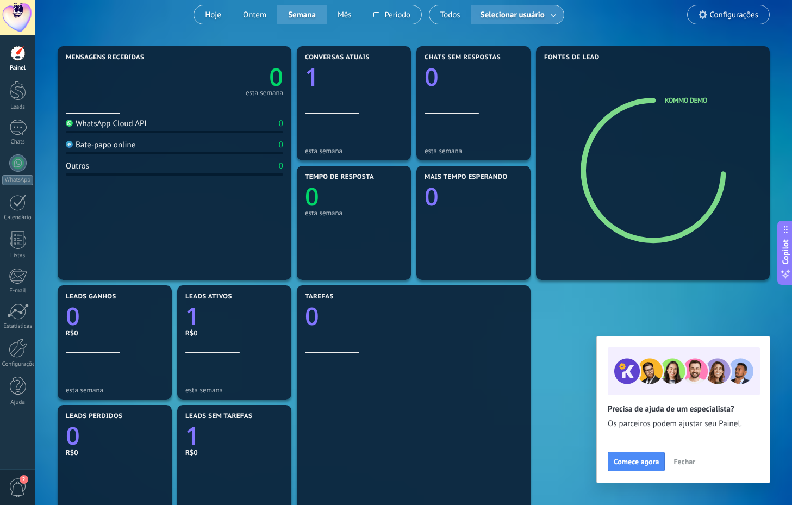
scroll to position [96, 0]
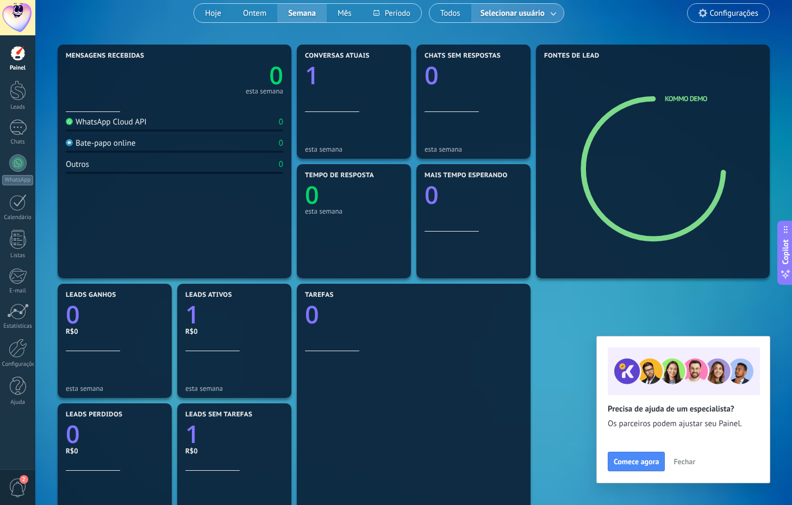
click at [25, 16] on div at bounding box center [17, 17] width 35 height 35
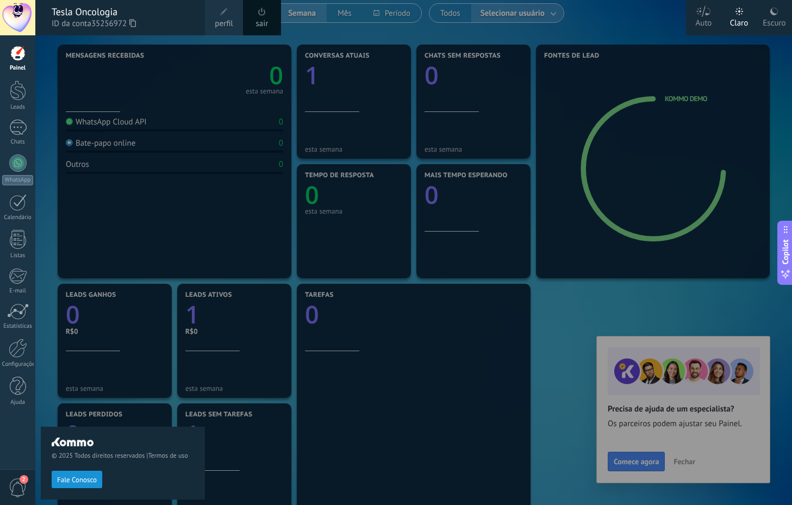
click at [38, 65] on div at bounding box center [431, 252] width 792 height 505
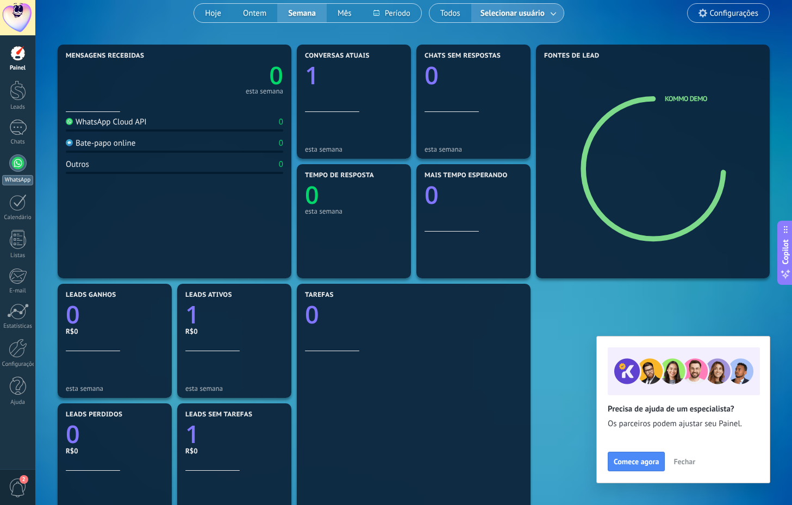
click at [23, 164] on div at bounding box center [17, 162] width 17 height 17
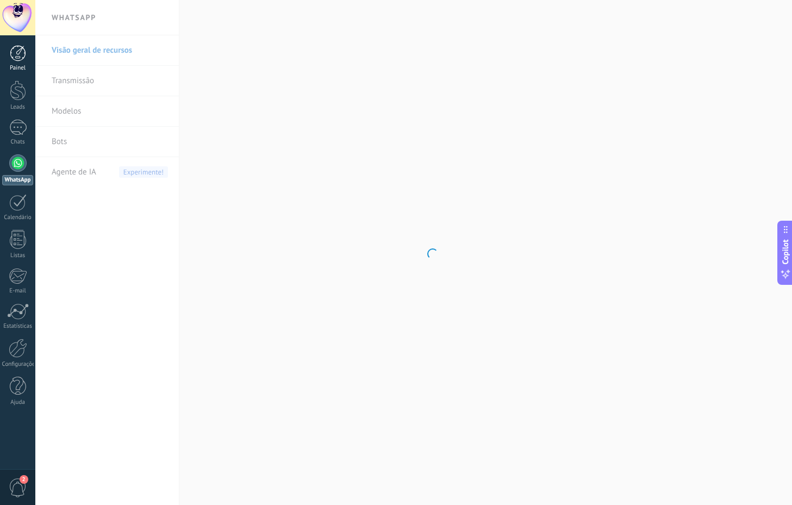
click at [14, 66] on div "Painel" at bounding box center [18, 68] width 32 height 7
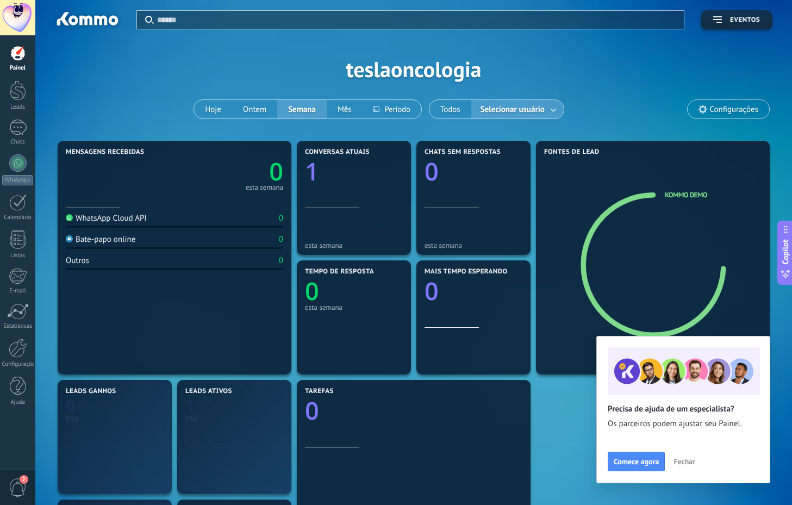
click at [17, 153] on div "Painel Leads 1 Chats WhatsApp Clientes" at bounding box center [17, 231] width 35 height 372
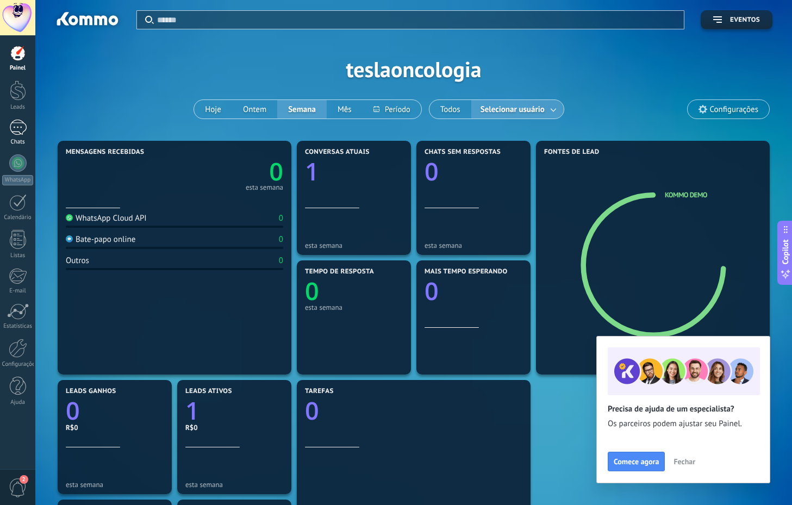
click at [12, 129] on div "1" at bounding box center [17, 128] width 17 height 16
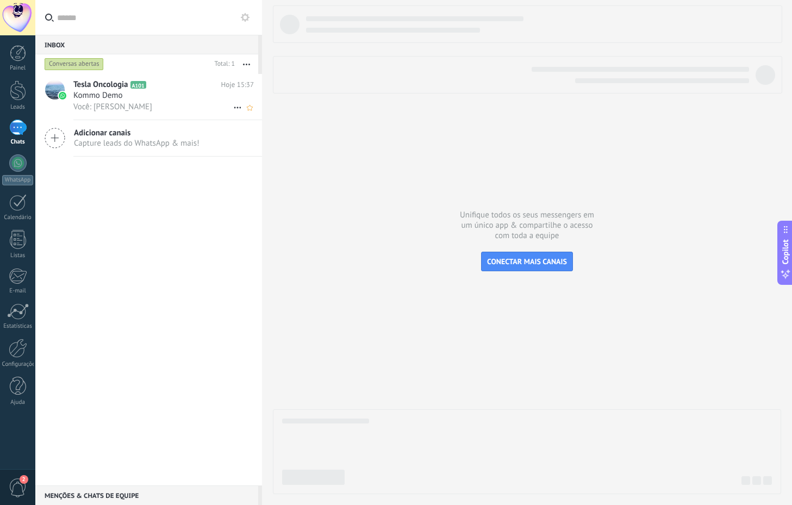
click at [79, 98] on span "Kommo Demo" at bounding box center [97, 95] width 49 height 11
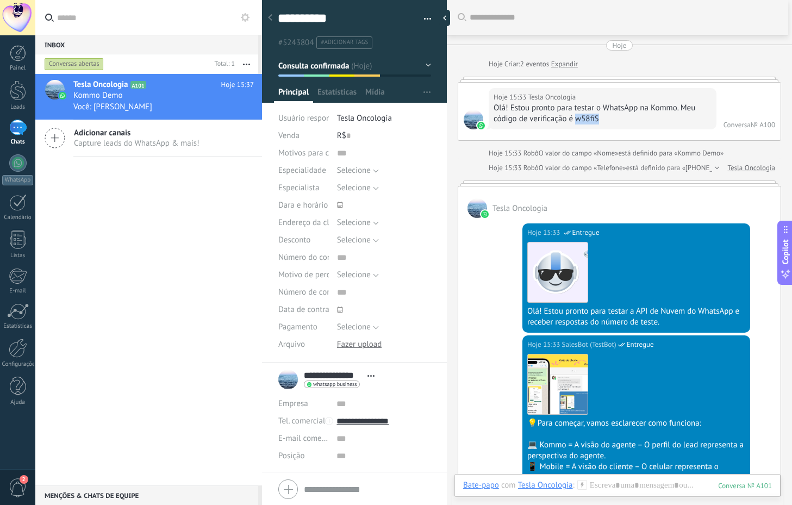
drag, startPoint x: 601, startPoint y: 120, endPoint x: 577, endPoint y: 119, distance: 23.4
click at [577, 119] on div "Olá! Estou pronto para testar o WhatsApp na Kommo. Meu código de verificação é …" at bounding box center [603, 114] width 218 height 22
copy div "w58fiS"
click at [17, 156] on div at bounding box center [17, 162] width 17 height 17
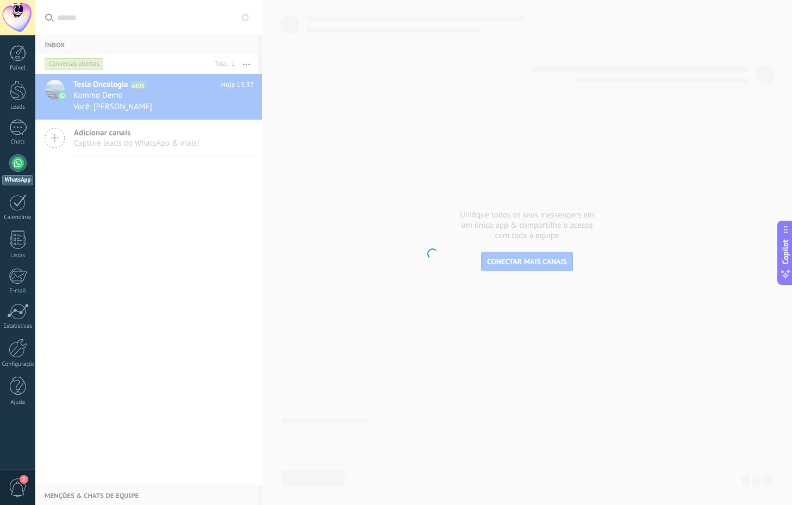
click at [17, 156] on div at bounding box center [17, 162] width 17 height 17
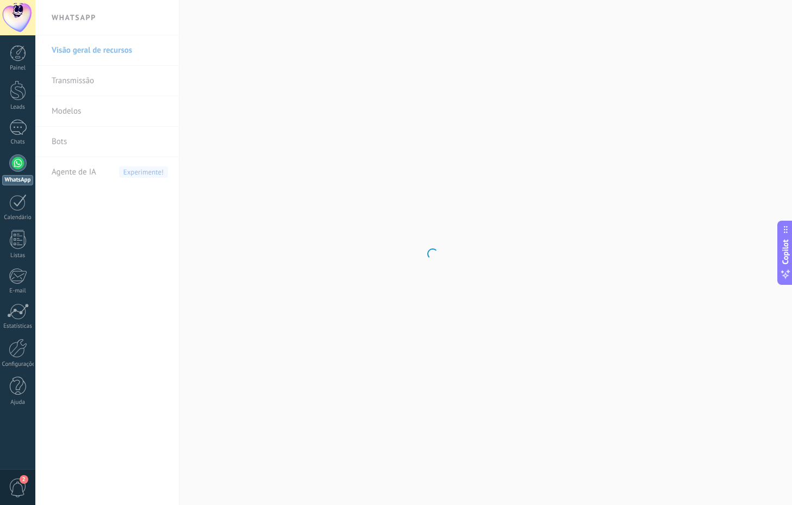
click at [23, 164] on div at bounding box center [17, 162] width 17 height 17
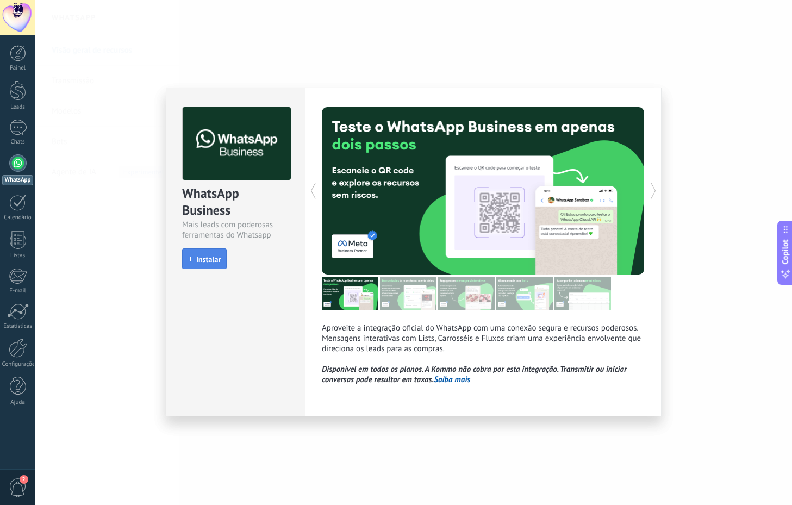
click at [208, 260] on span "Instalar" at bounding box center [208, 260] width 24 height 8
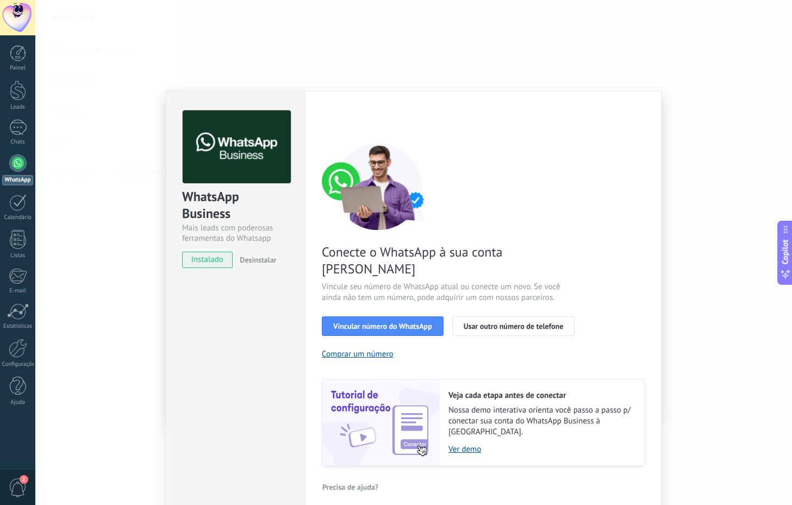
click at [185, 198] on div "WhatsApp Business" at bounding box center [235, 205] width 107 height 35
click at [11, 393] on div at bounding box center [18, 386] width 16 height 19
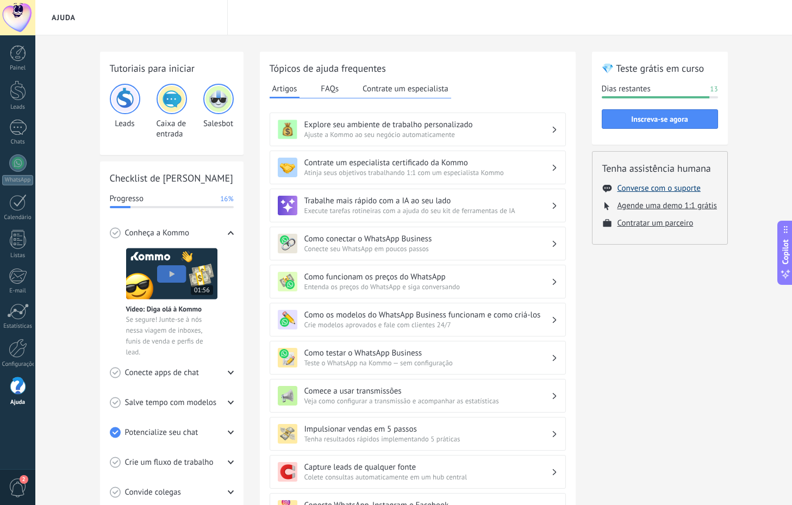
click at [639, 188] on button "Converse com o suporte" at bounding box center [659, 188] width 83 height 10
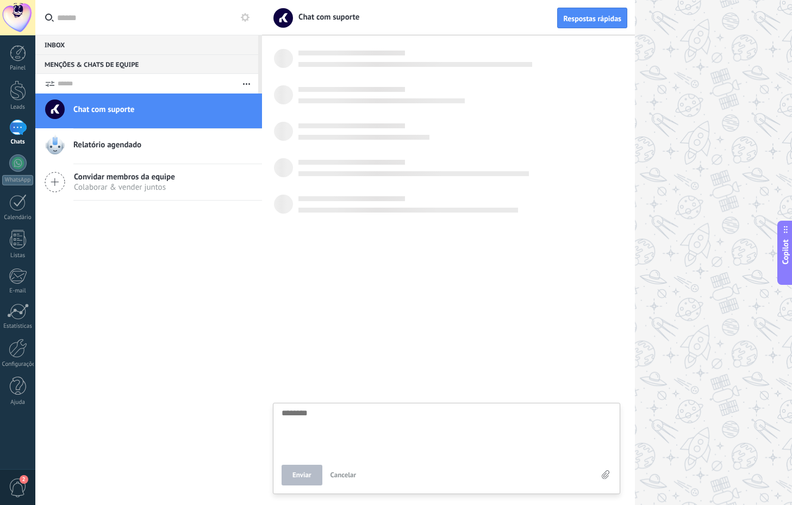
scroll to position [10, 0]
type textarea "*"
type textarea "**"
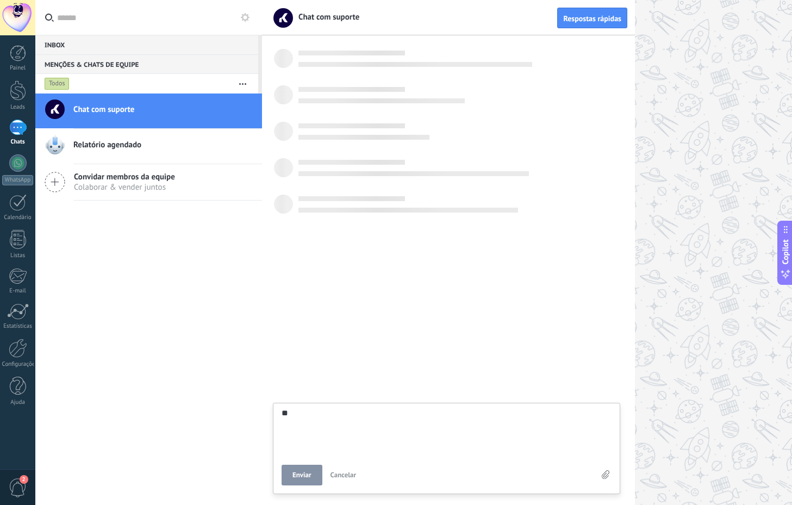
type textarea "***"
type textarea "****"
type textarea "*****"
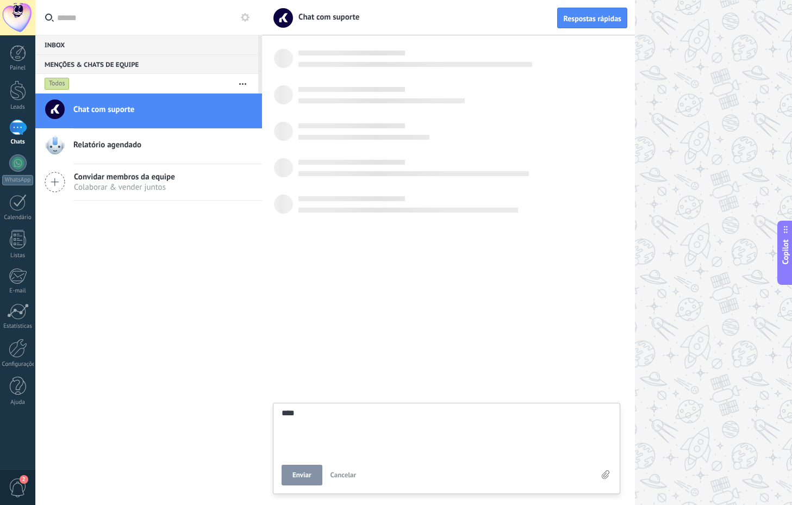
type textarea "*****"
type textarea "*******"
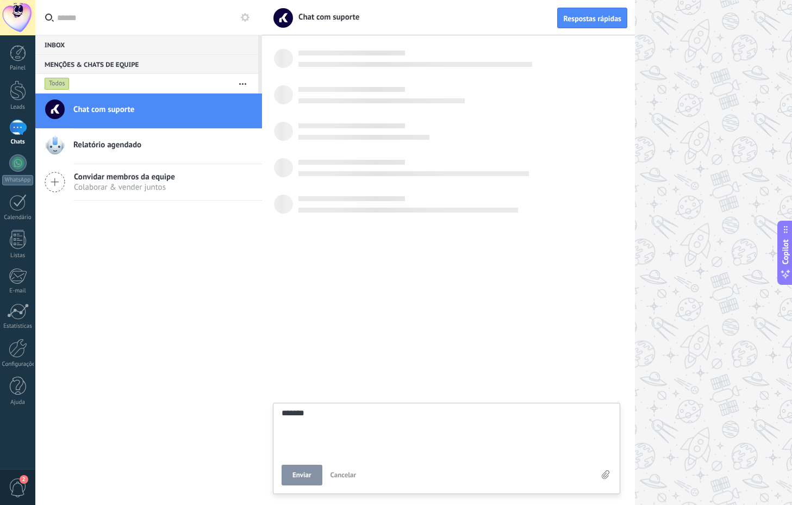
type textarea "********"
type textarea "*********"
type textarea "**********"
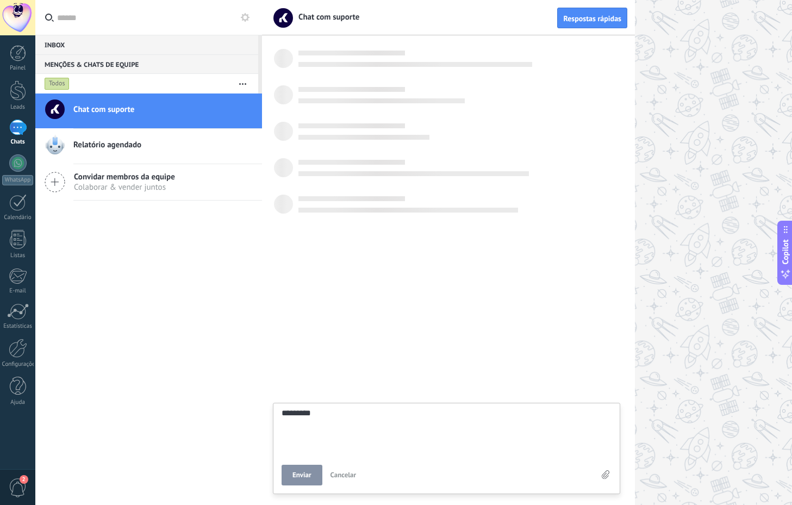
type textarea "**********"
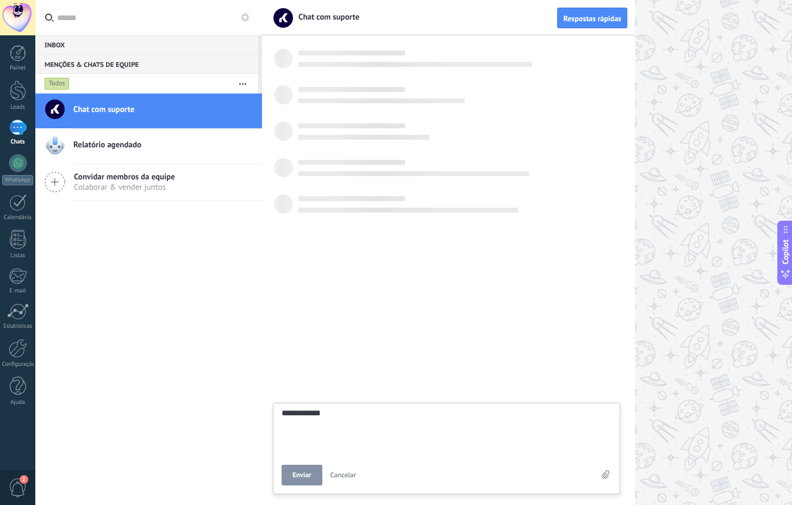
type textarea "**********"
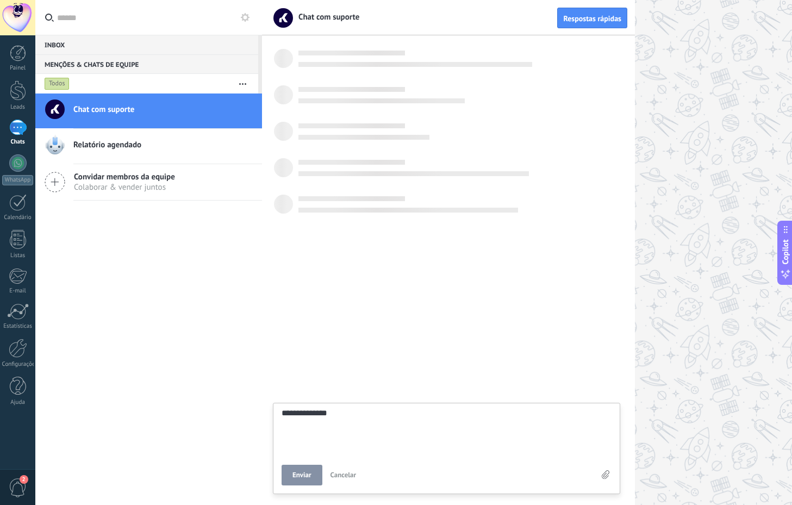
type textarea "**********"
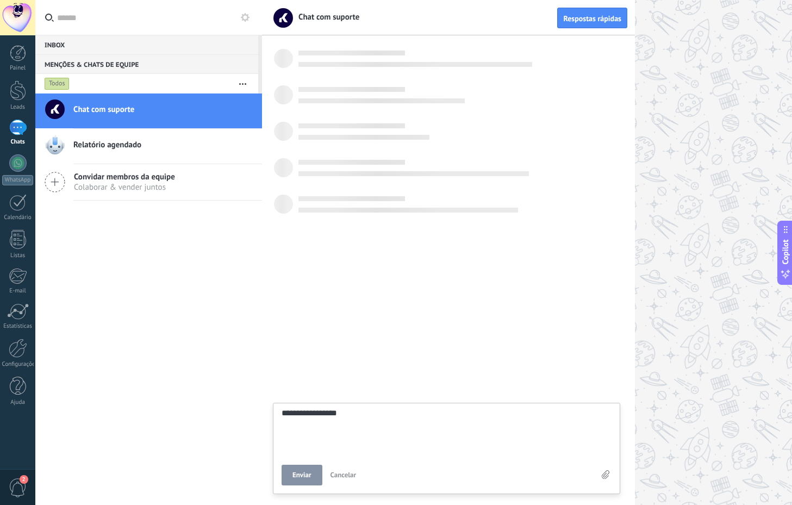
type textarea "**********"
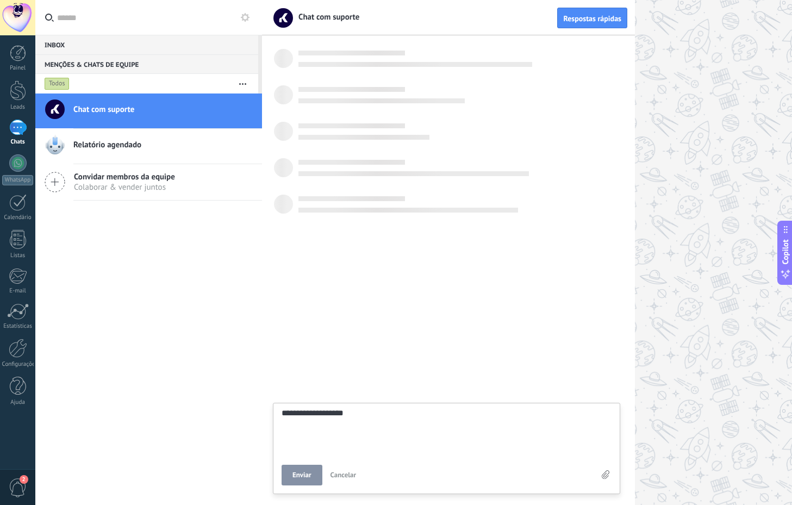
type textarea "**********"
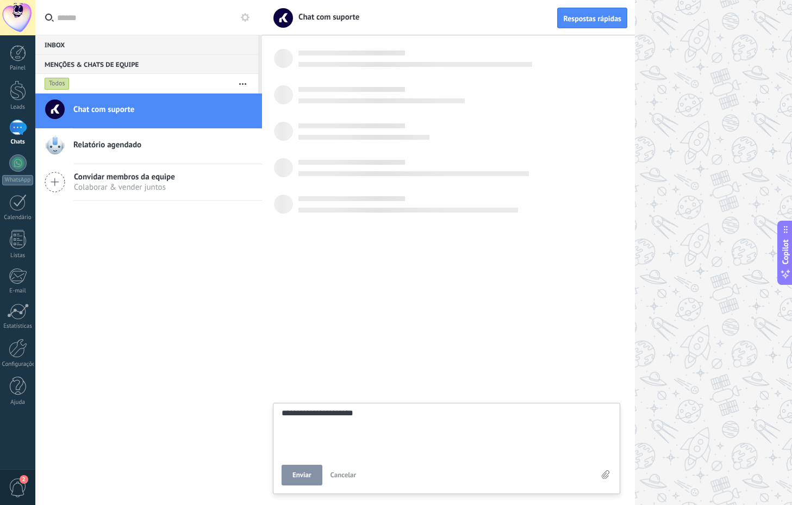
type textarea "**********"
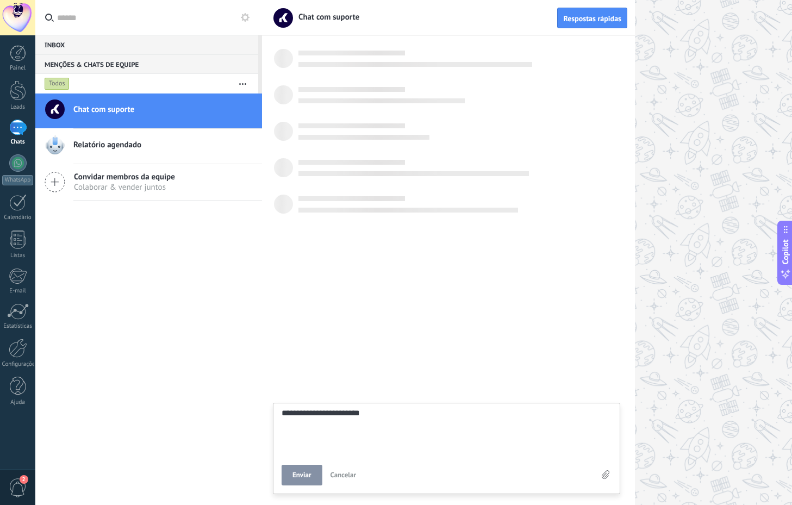
type textarea "**********"
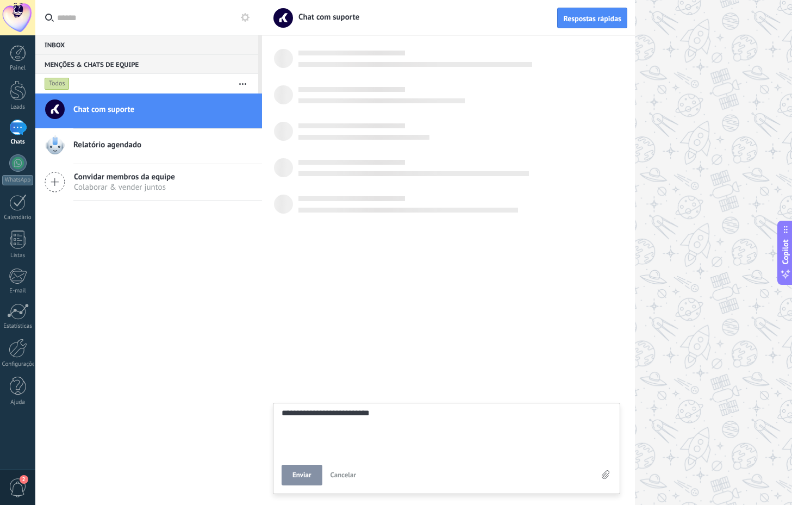
type textarea "**********"
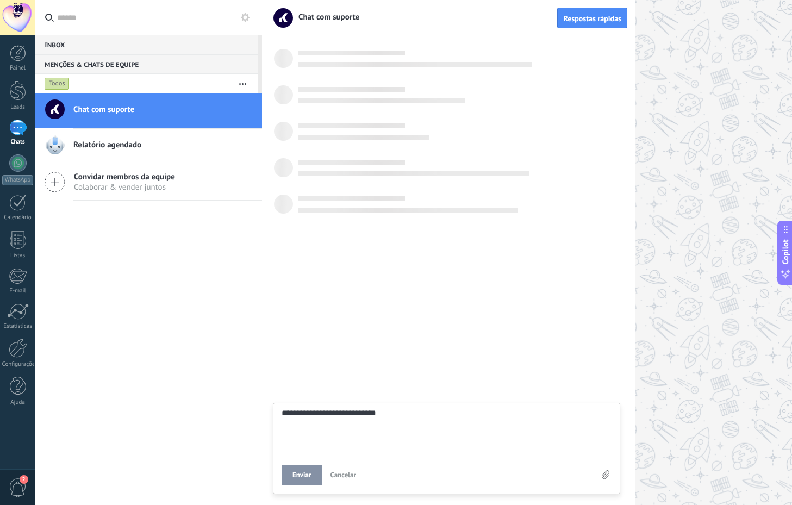
type textarea "**********"
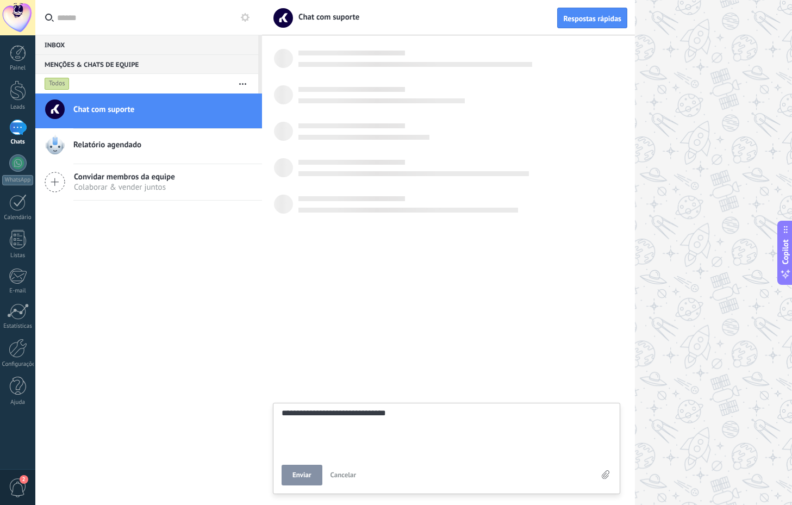
type textarea "**********"
click at [309, 479] on span "Enviar" at bounding box center [302, 475] width 19 height 8
click at [18, 171] on div at bounding box center [17, 162] width 17 height 17
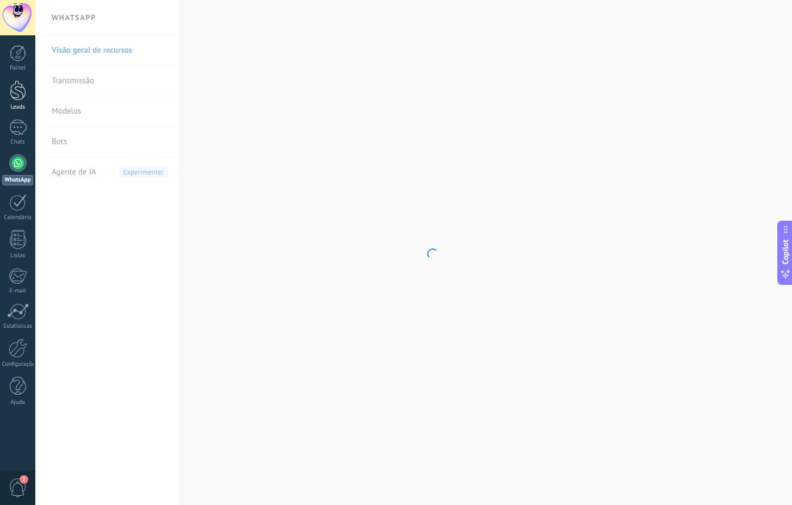
click at [19, 105] on div "Leads" at bounding box center [18, 107] width 32 height 7
